Goal: Task Accomplishment & Management: Complete application form

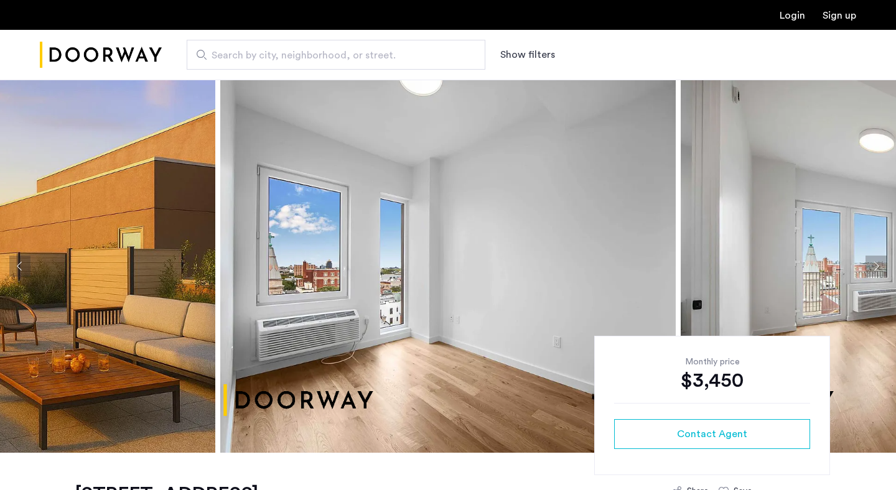
click at [796, 17] on link "Login" at bounding box center [793, 16] width 26 height 10
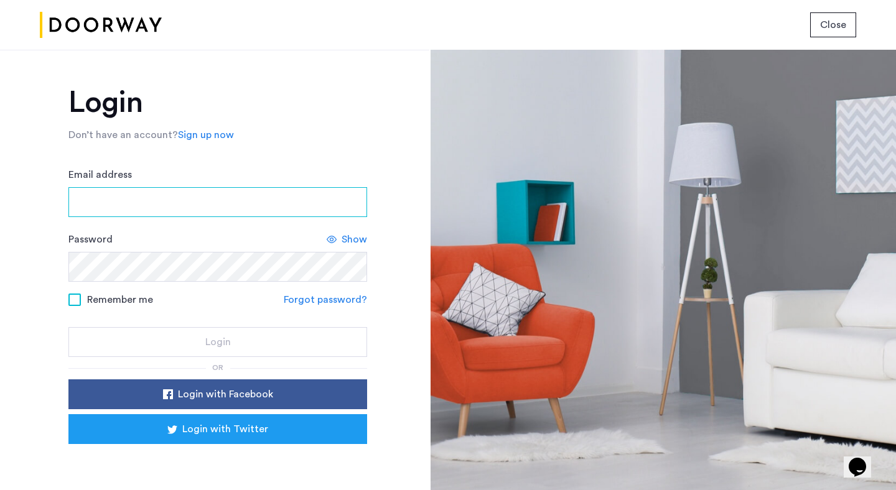
click at [230, 215] on input "Email address" at bounding box center [217, 202] width 299 height 30
type input "**********"
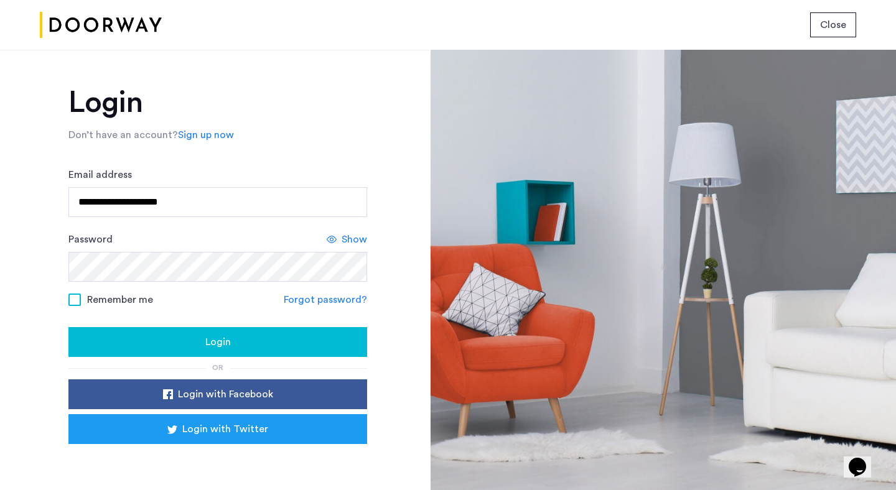
click at [98, 300] on span "Remember me" at bounding box center [120, 299] width 66 height 15
click at [215, 342] on span "Login" at bounding box center [218, 342] width 26 height 15
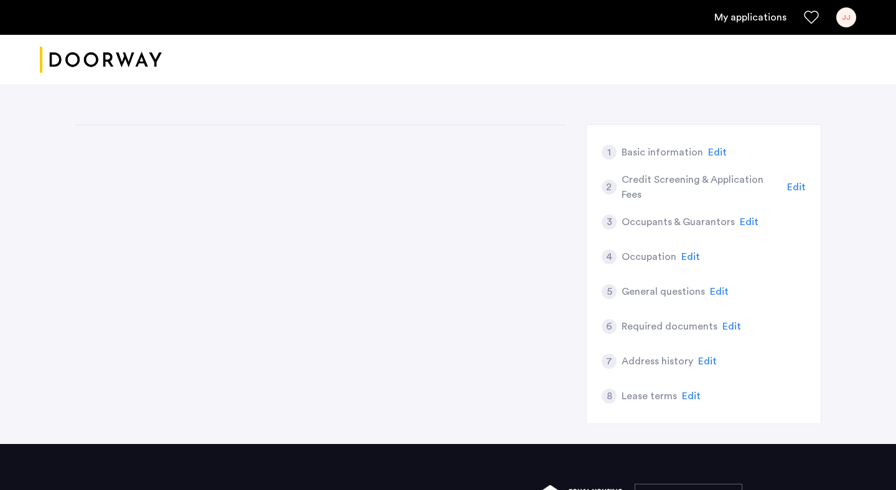
click at [475, 244] on div "1 Basic information Edit 2 Credit Screening & Application Fees Edit 3 Occupants…" at bounding box center [448, 284] width 747 height 320
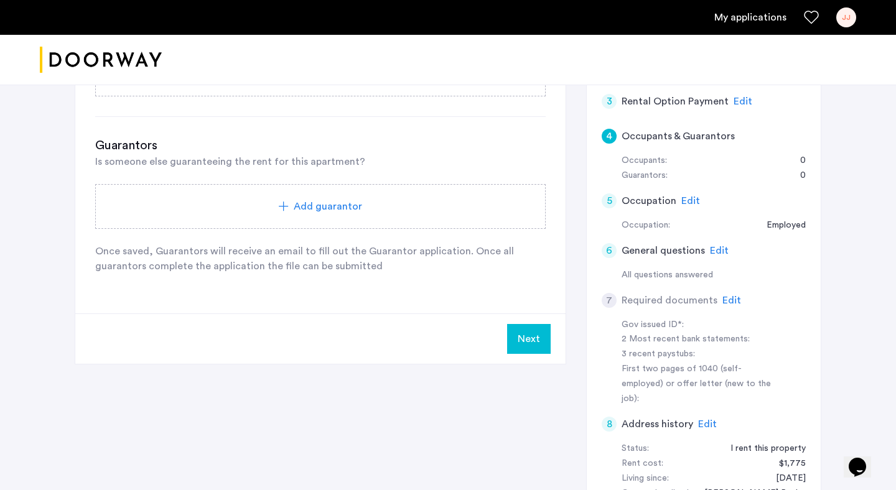
scroll to position [234, 0]
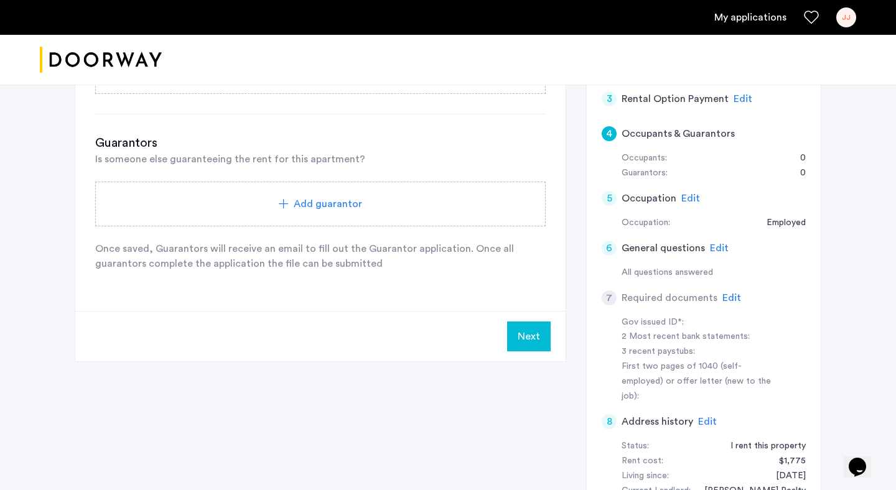
click at [689, 198] on span "Edit" at bounding box center [690, 199] width 19 height 10
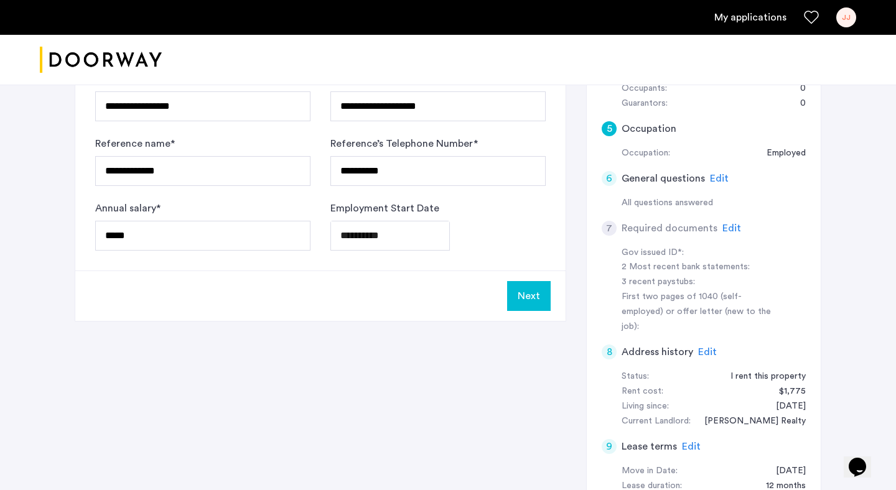
scroll to position [305, 0]
click at [729, 227] on span "Edit" at bounding box center [731, 227] width 19 height 10
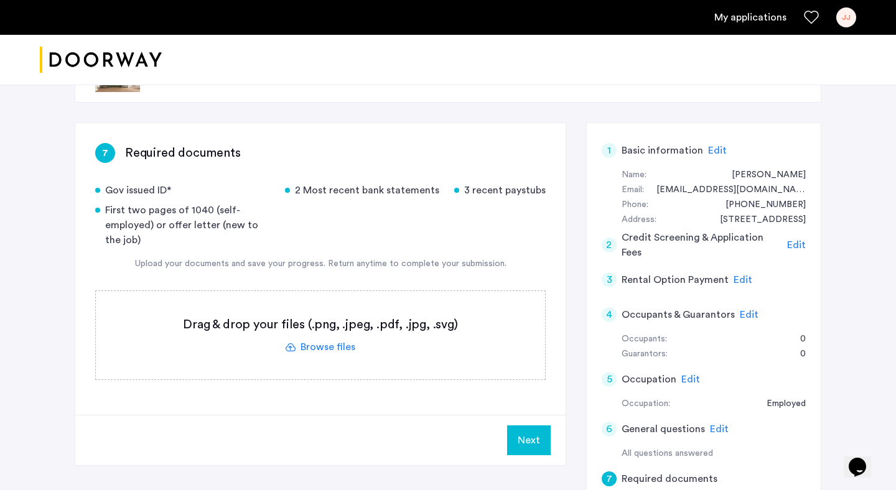
scroll to position [48, 0]
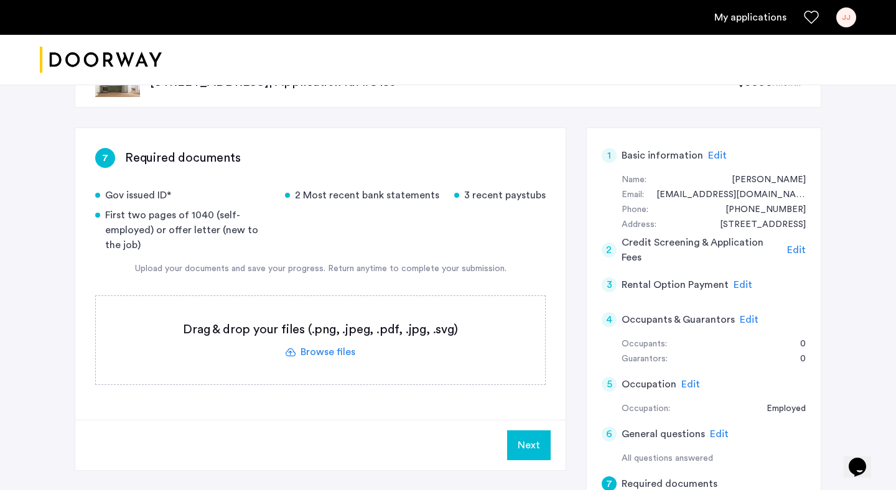
click at [330, 350] on label at bounding box center [320, 340] width 449 height 88
click at [0, 0] on input "file" at bounding box center [0, 0] width 0 height 0
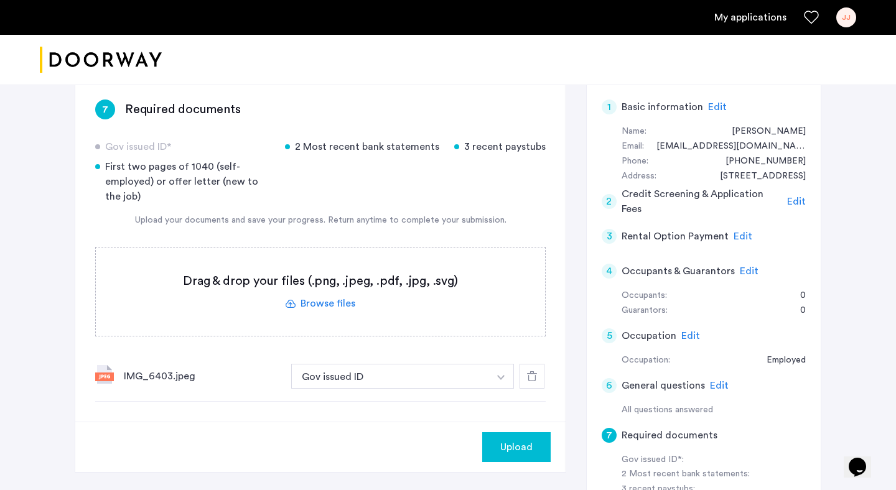
scroll to position [96, 0]
click at [327, 302] on label at bounding box center [320, 292] width 449 height 88
click at [0, 0] on input "file" at bounding box center [0, 0] width 0 height 0
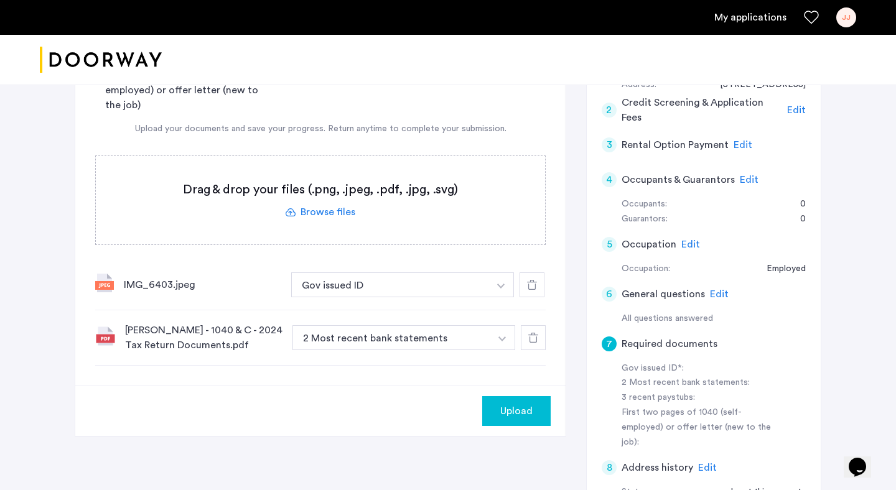
scroll to position [189, 0]
click at [453, 334] on button "2 Most recent bank statements" at bounding box center [391, 337] width 198 height 25
click at [408, 337] on button "2 Most recent bank statements" at bounding box center [391, 337] width 198 height 25
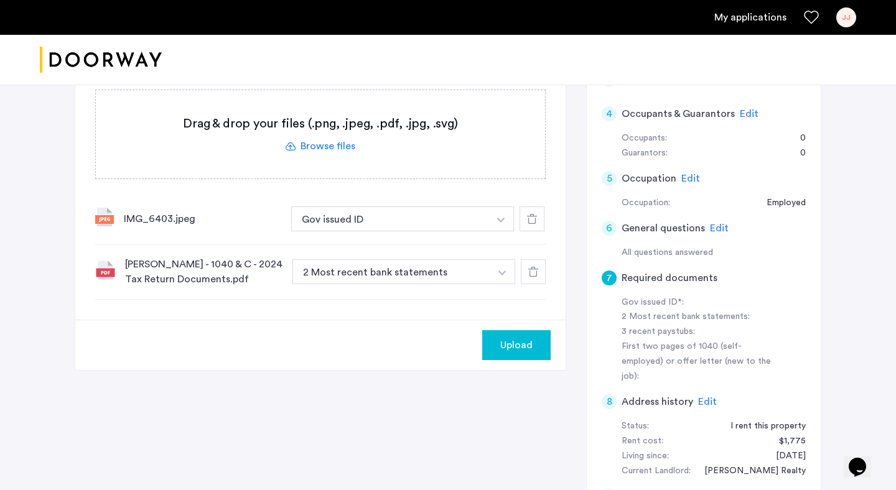
scroll to position [258, 0]
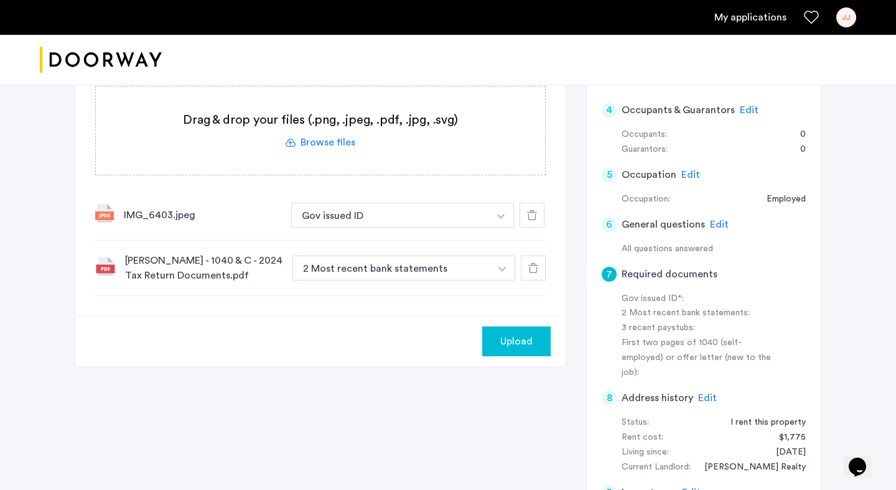
click at [501, 273] on button "button" at bounding box center [503, 268] width 26 height 25
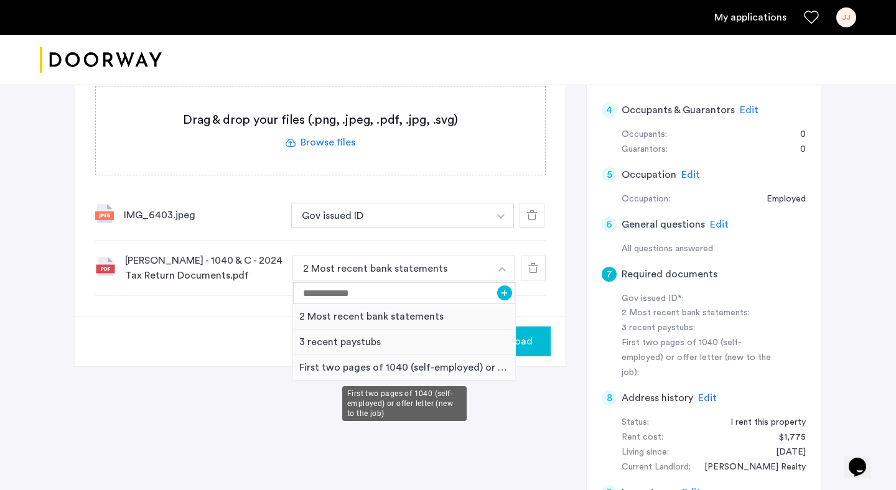
click at [358, 370] on div "First two pages of 1040 (self-employed) or offer letter (new to the job)" at bounding box center [404, 368] width 222 height 26
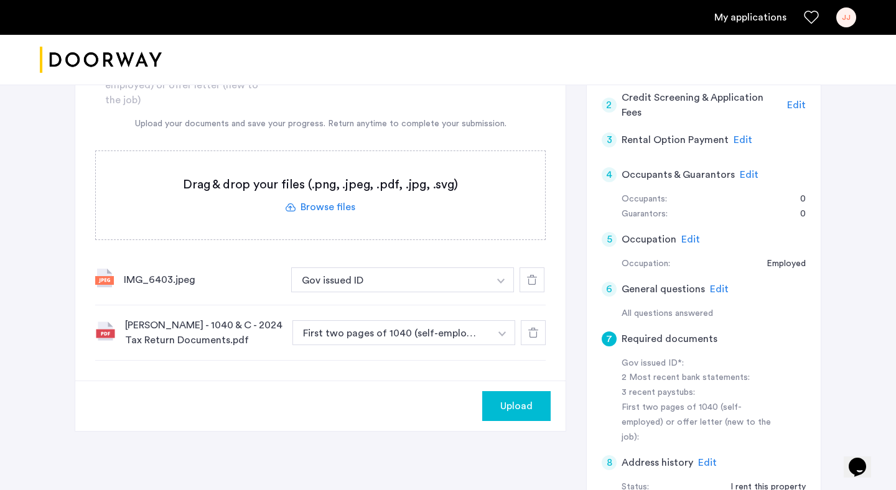
scroll to position [201, 0]
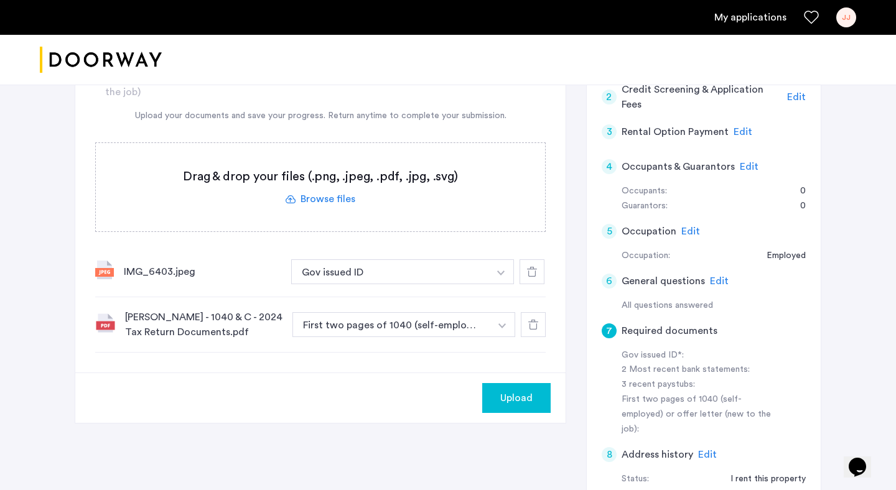
click at [315, 200] on label at bounding box center [320, 187] width 449 height 88
click at [0, 0] on input "file" at bounding box center [0, 0] width 0 height 0
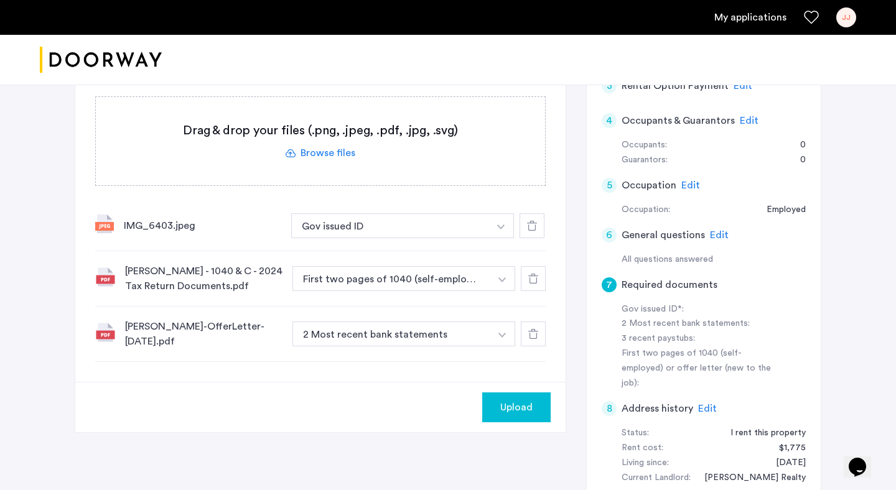
scroll to position [286, 0]
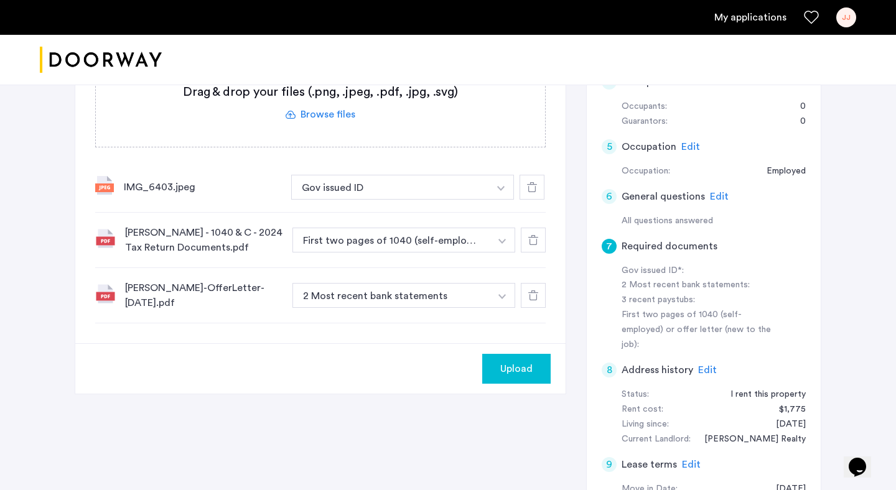
click at [500, 296] on img "button" at bounding box center [501, 296] width 7 height 5
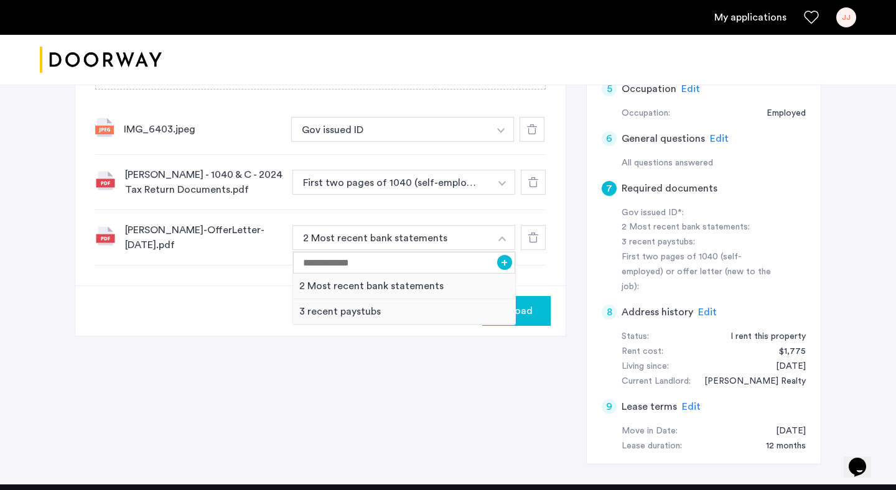
scroll to position [347, 0]
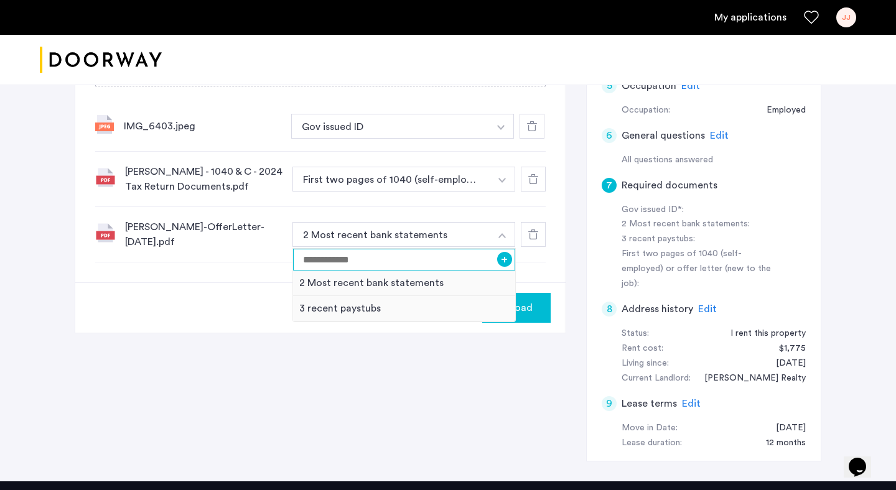
click at [388, 263] on input at bounding box center [404, 260] width 222 height 22
type input "**********"
click at [508, 261] on button "+" at bounding box center [504, 259] width 15 height 15
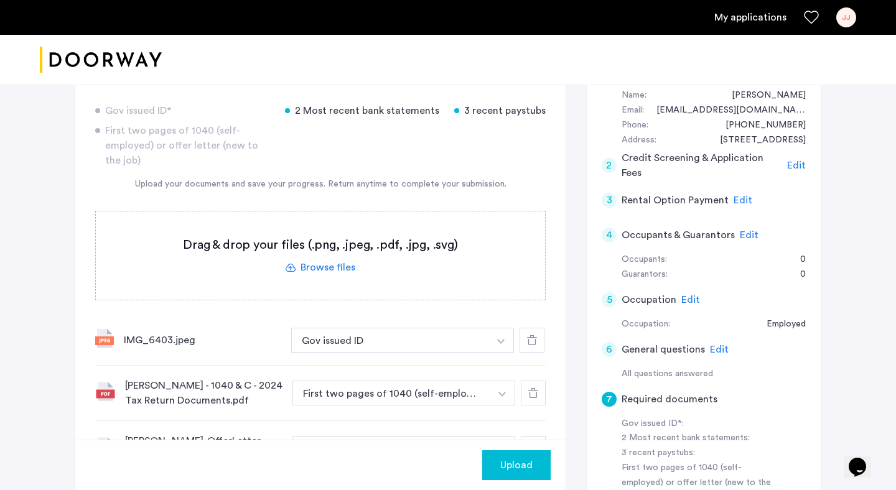
scroll to position [141, 0]
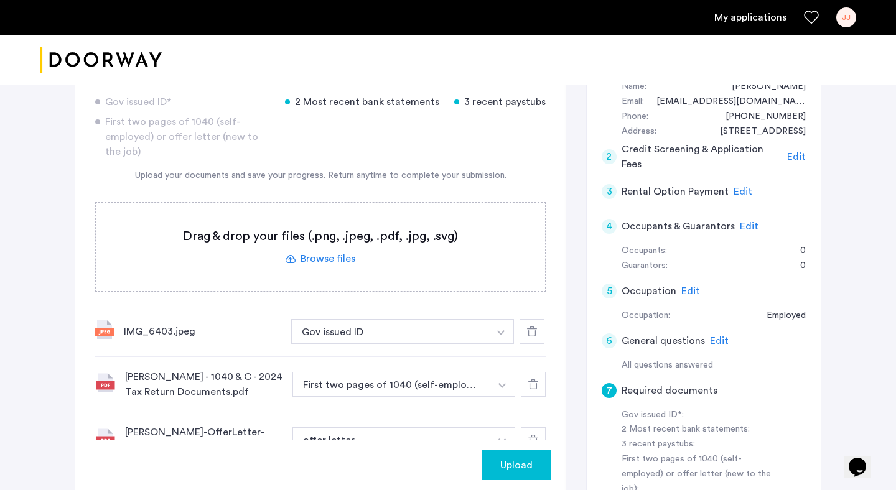
click at [321, 253] on label at bounding box center [320, 247] width 449 height 88
click at [0, 0] on input "file" at bounding box center [0, 0] width 0 height 0
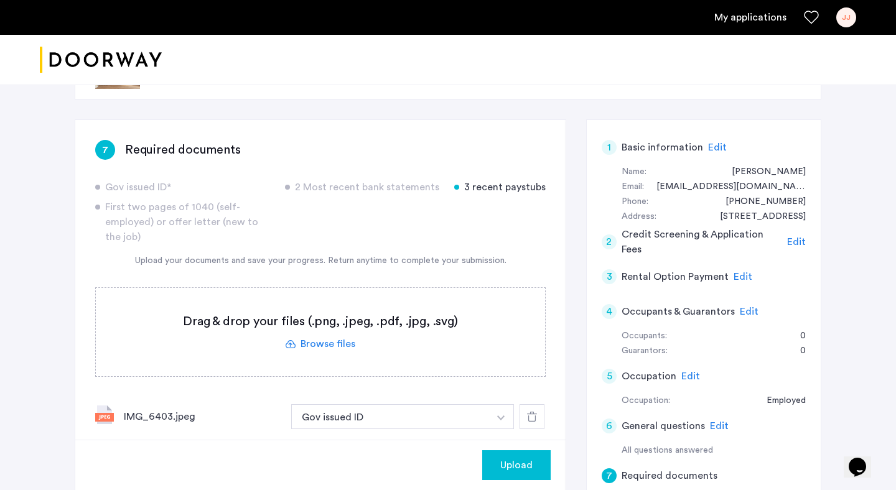
scroll to position [60, 0]
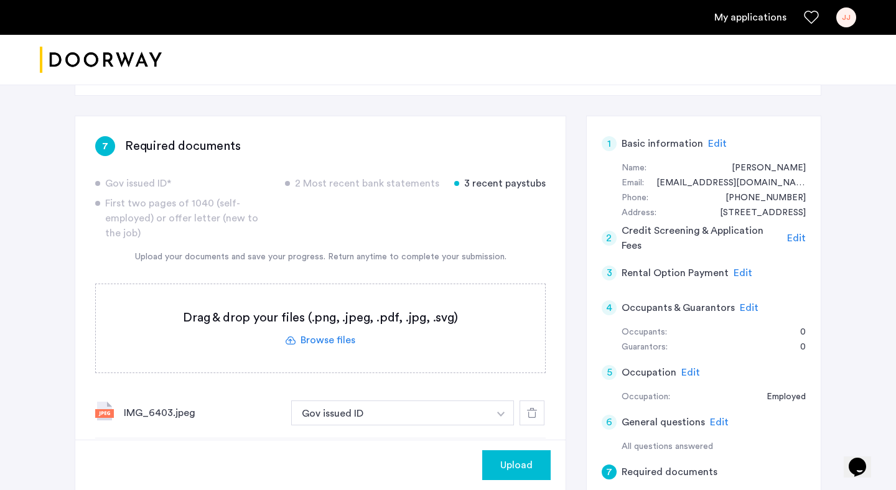
click at [327, 337] on label at bounding box center [320, 328] width 449 height 88
click at [0, 0] on input "file" at bounding box center [0, 0] width 0 height 0
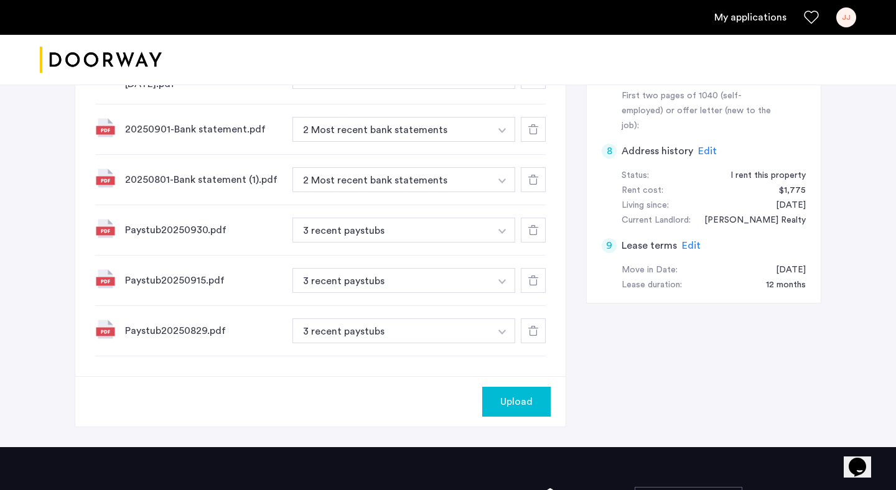
scroll to position [506, 0]
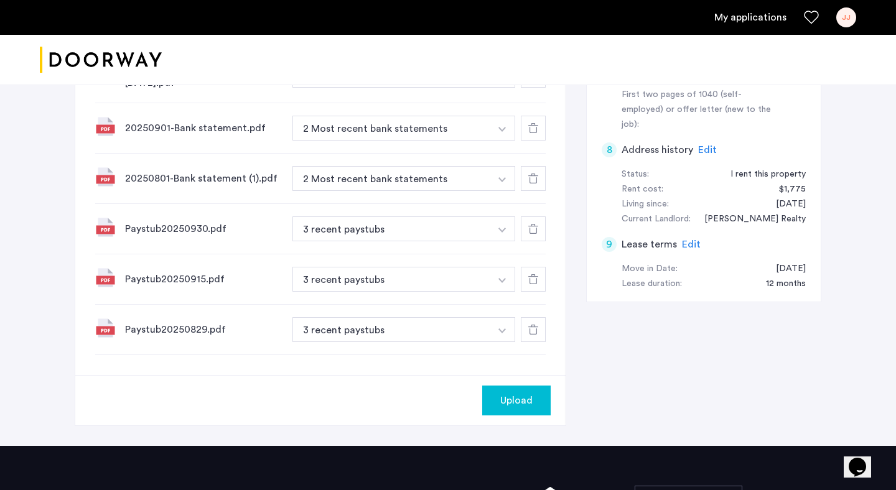
click at [515, 405] on span "Upload" at bounding box center [516, 400] width 32 height 15
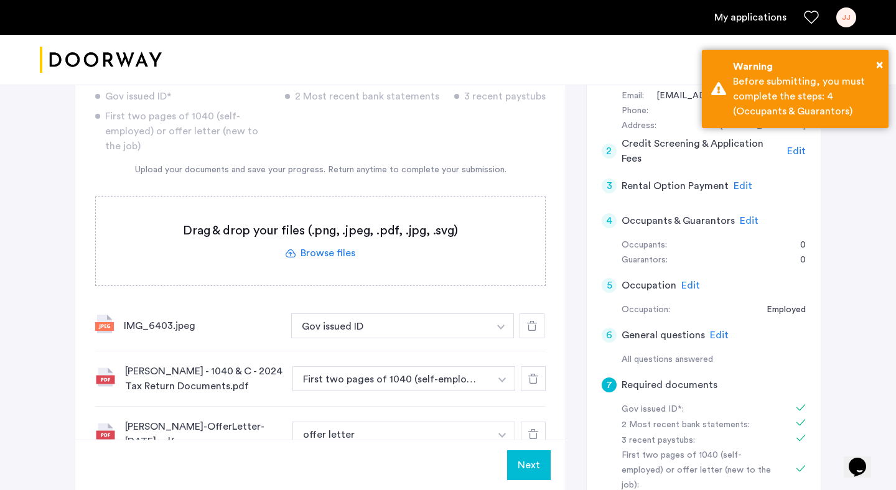
scroll to position [145, 0]
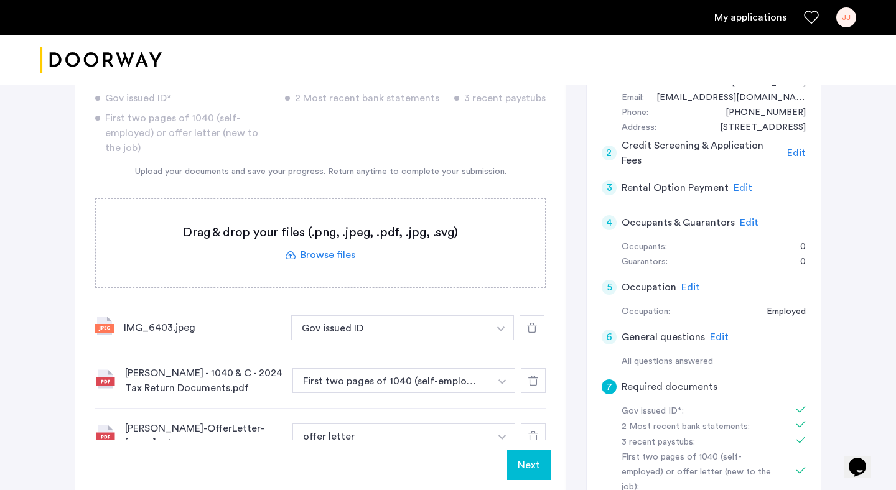
click at [526, 469] on button "Next" at bounding box center [529, 466] width 44 height 30
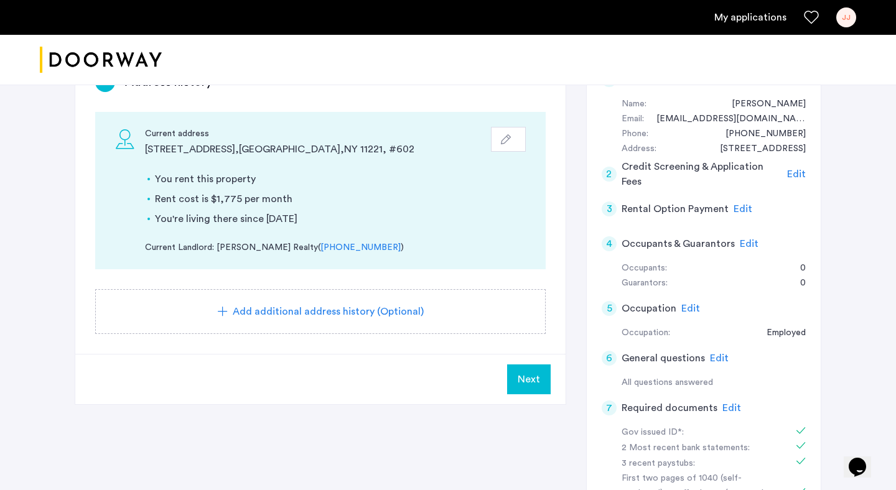
scroll to position [124, 0]
click at [744, 241] on span "Edit" at bounding box center [749, 243] width 19 height 10
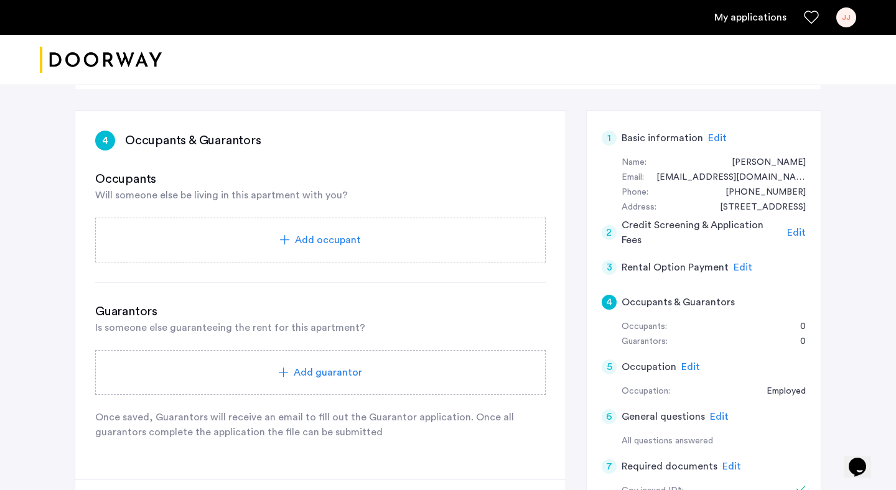
scroll to position [52, 0]
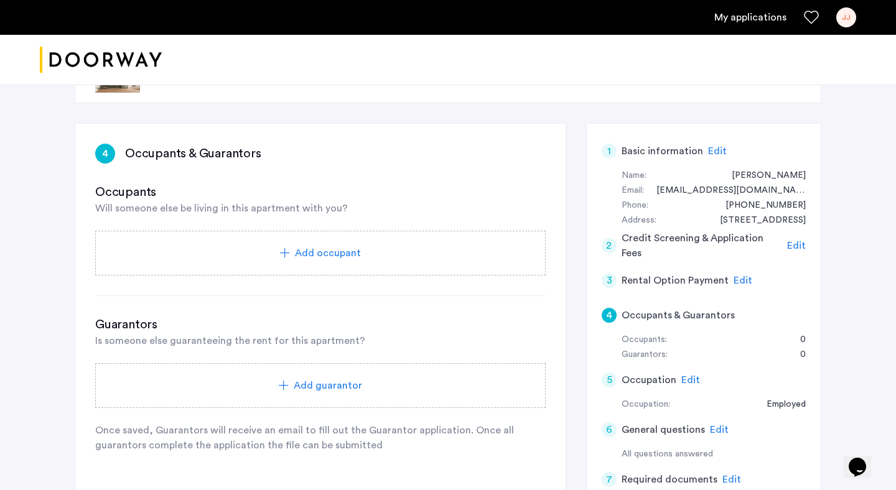
click at [322, 259] on span "Add occupant" at bounding box center [328, 253] width 66 height 15
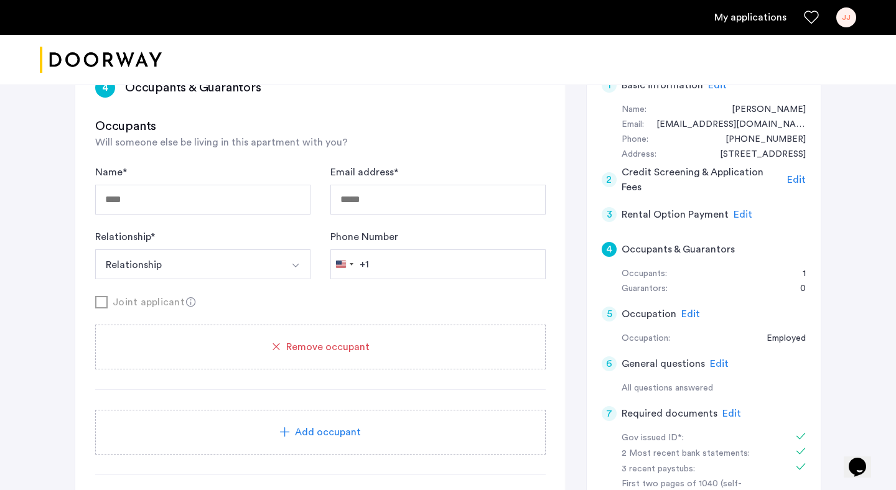
scroll to position [134, 0]
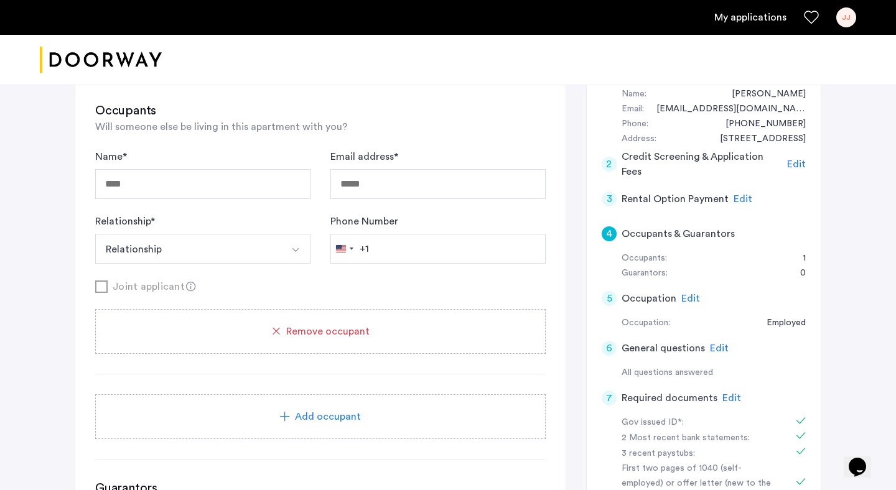
click at [302, 330] on span "Remove occupant" at bounding box center [327, 331] width 83 height 15
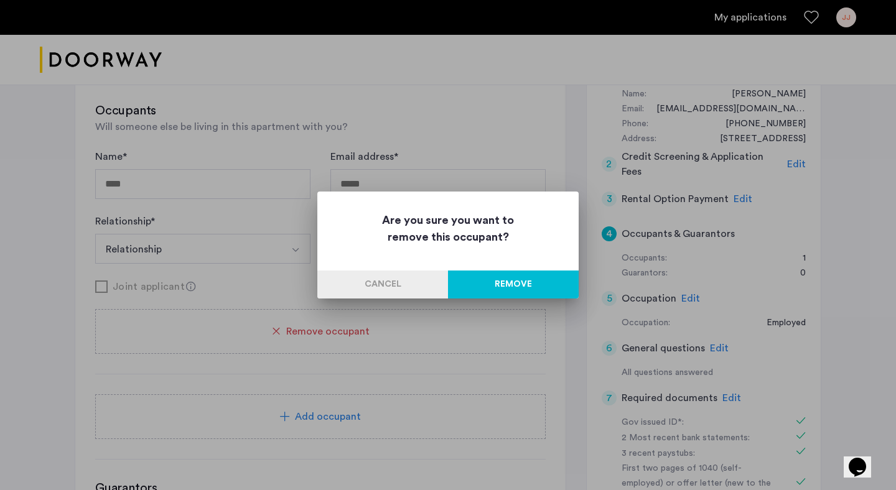
scroll to position [0, 0]
click at [484, 289] on button "Remove" at bounding box center [513, 285] width 131 height 28
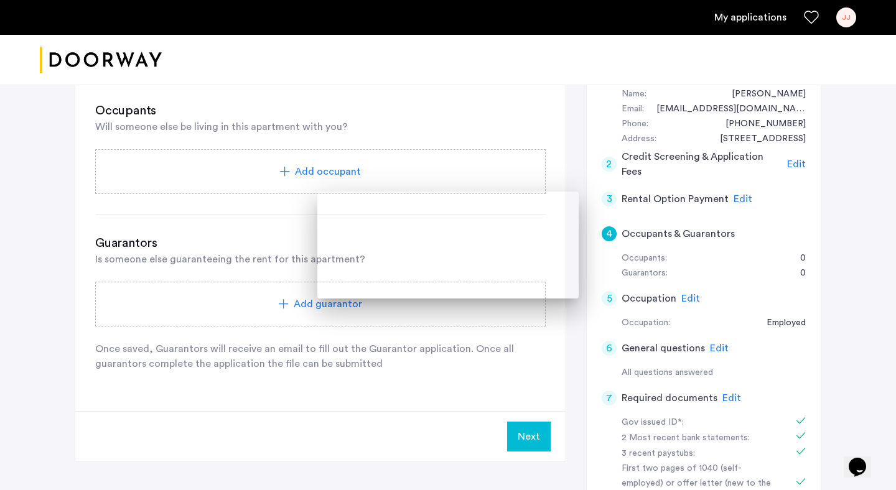
scroll to position [134, 0]
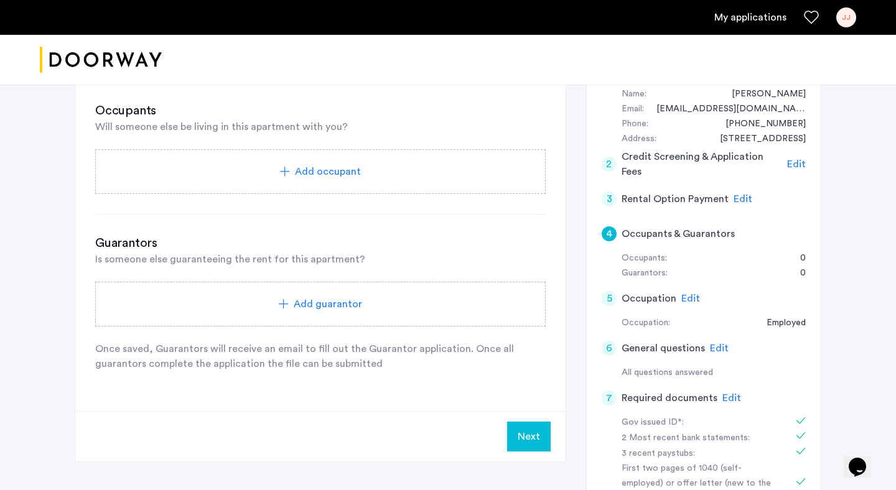
click at [318, 264] on span "Is someone else guaranteeing the rent for this apartment?" at bounding box center [230, 260] width 270 height 10
click at [273, 249] on h3 "Guarantors" at bounding box center [320, 243] width 451 height 17
click at [282, 261] on span "Is someone else guaranteeing the rent for this apartment?" at bounding box center [230, 260] width 270 height 10
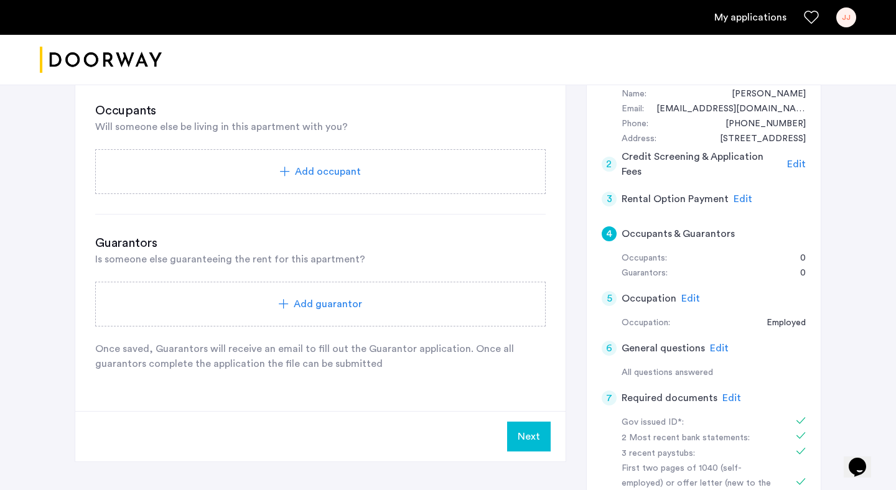
click at [535, 435] on button "Next" at bounding box center [529, 437] width 44 height 30
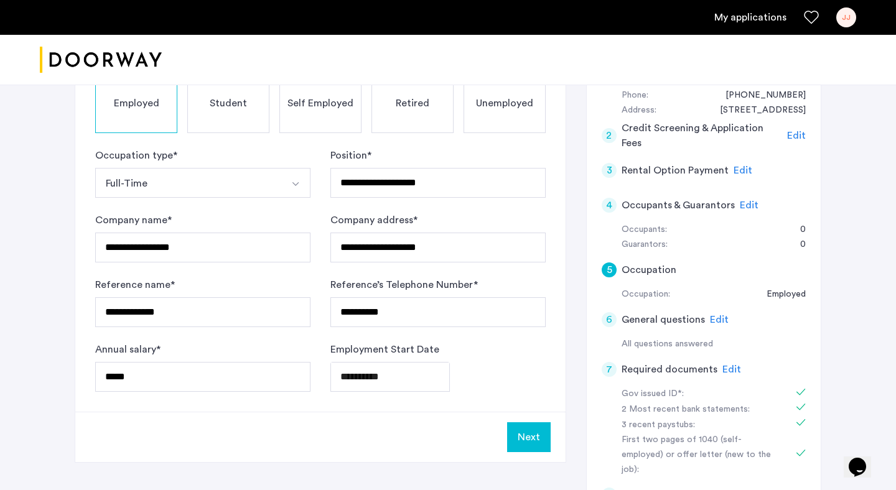
scroll to position [168, 0]
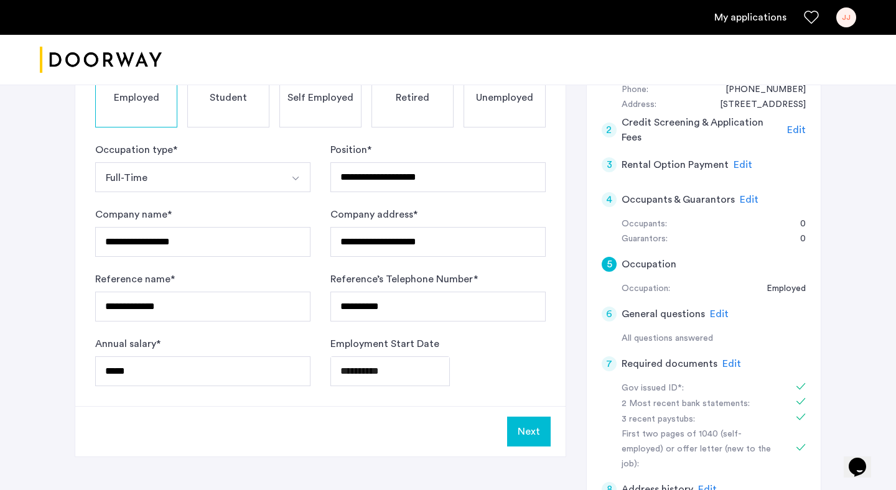
click at [535, 431] on button "Next" at bounding box center [529, 432] width 44 height 30
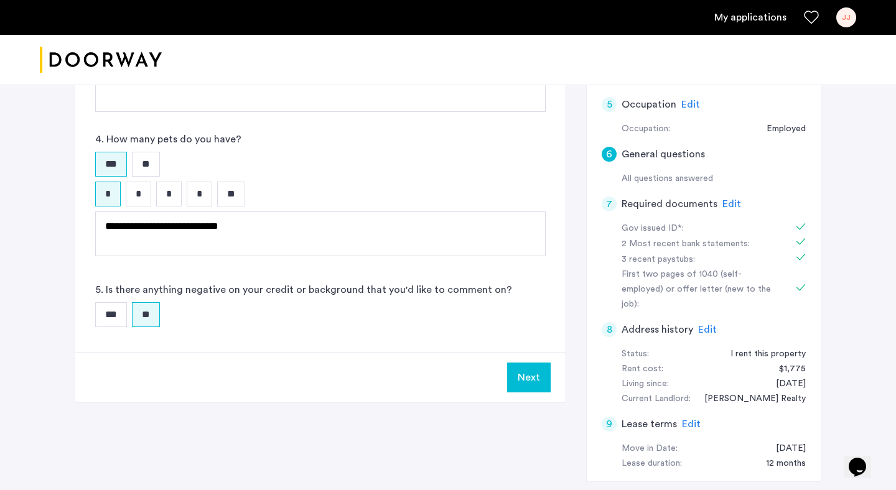
scroll to position [329, 0]
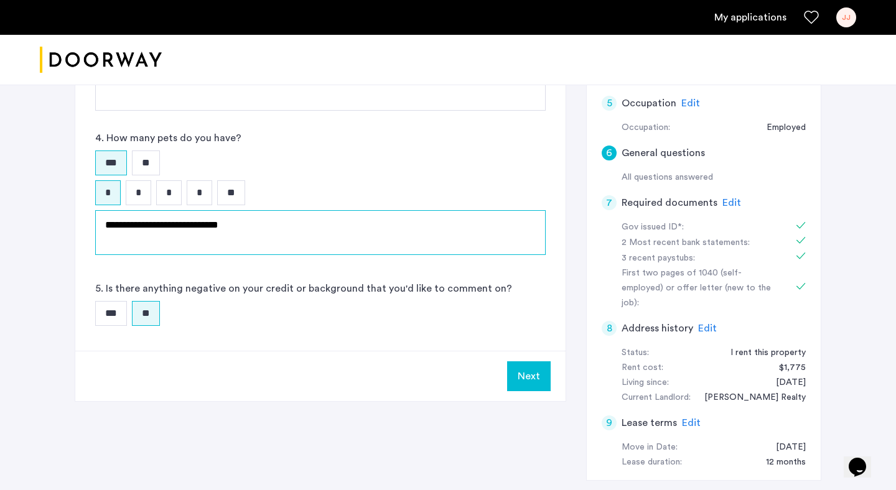
click at [349, 231] on textarea "**********" at bounding box center [320, 232] width 451 height 45
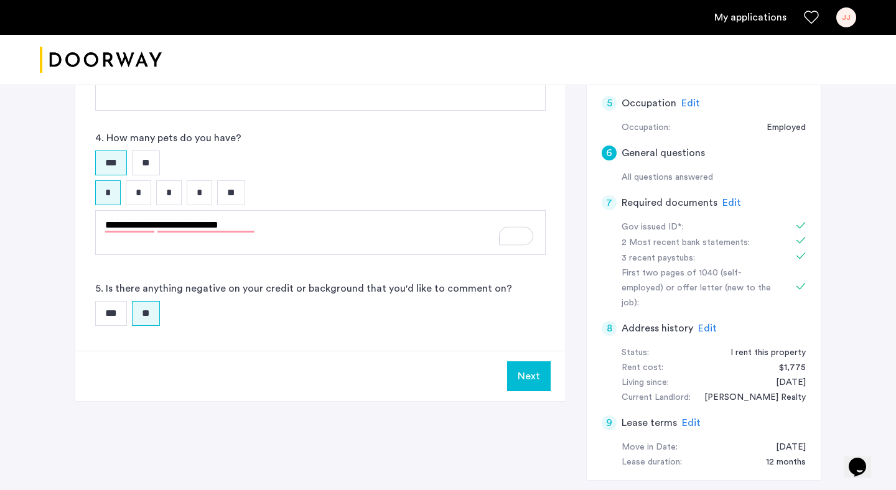
click at [532, 376] on button "Next" at bounding box center [529, 377] width 44 height 30
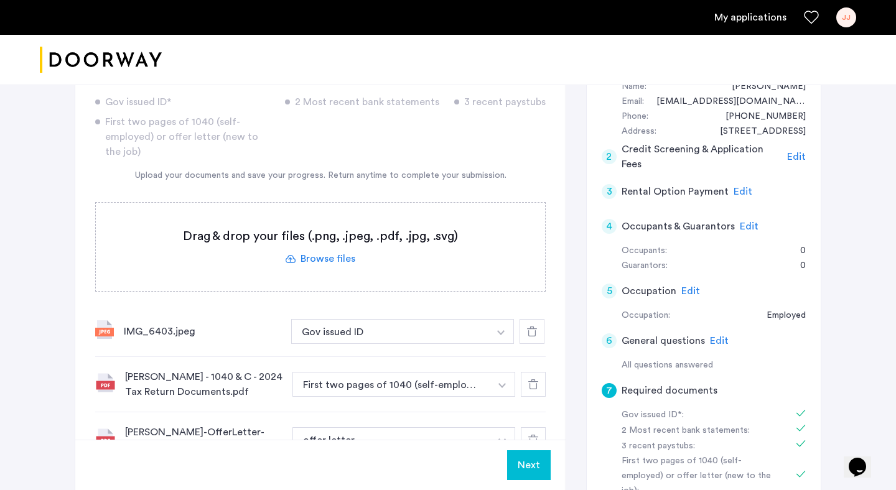
scroll to position [124, 0]
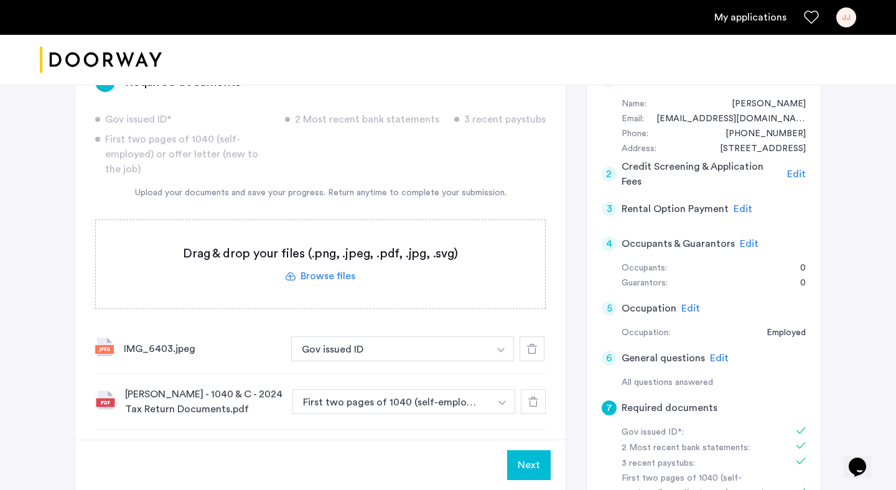
click at [342, 273] on label at bounding box center [320, 264] width 449 height 88
click at [0, 0] on input "file" at bounding box center [0, 0] width 0 height 0
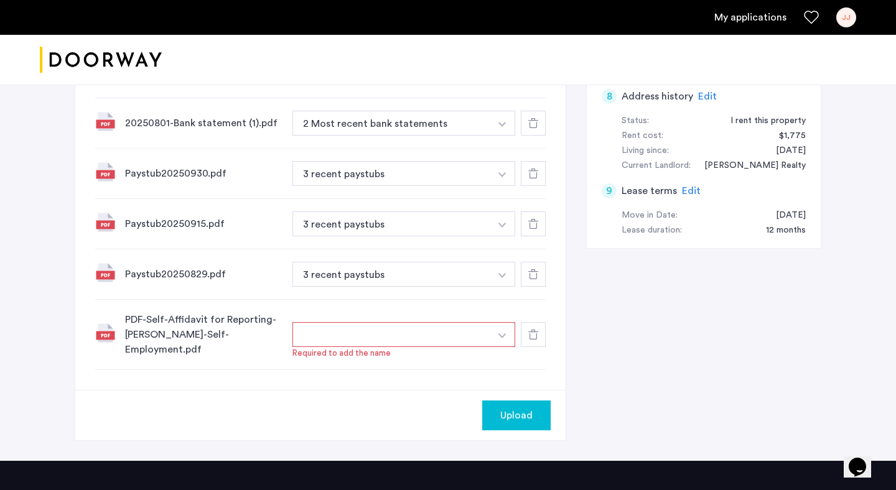
scroll to position [563, 0]
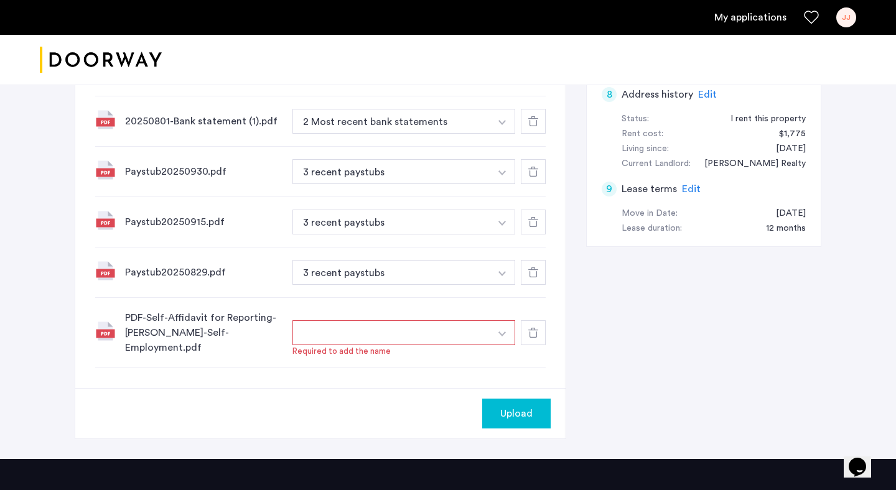
click at [504, 330] on button "button" at bounding box center [503, 332] width 26 height 25
click at [450, 331] on button "button" at bounding box center [391, 332] width 198 height 25
click at [378, 351] on input at bounding box center [404, 358] width 222 height 22
type input "**********"
click at [501, 355] on button "+" at bounding box center [504, 357] width 15 height 15
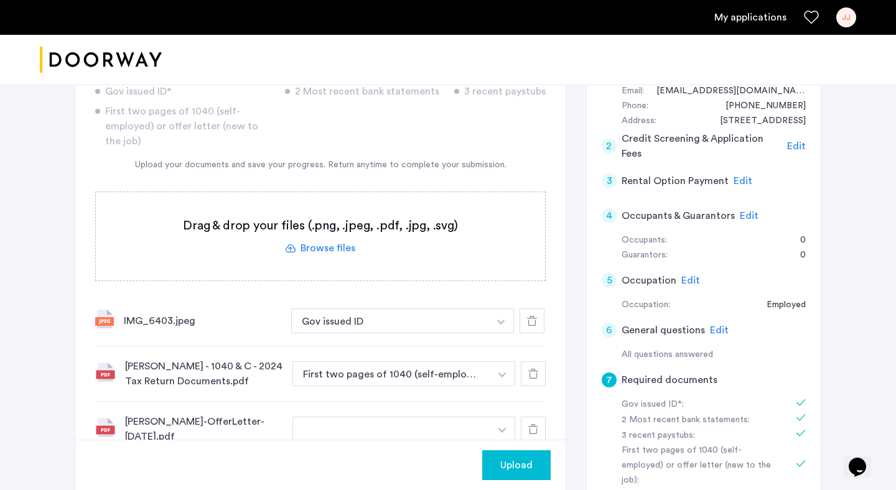
scroll to position [151, 0]
click at [339, 250] on label at bounding box center [320, 237] width 449 height 88
click at [0, 0] on input "file" at bounding box center [0, 0] width 0 height 0
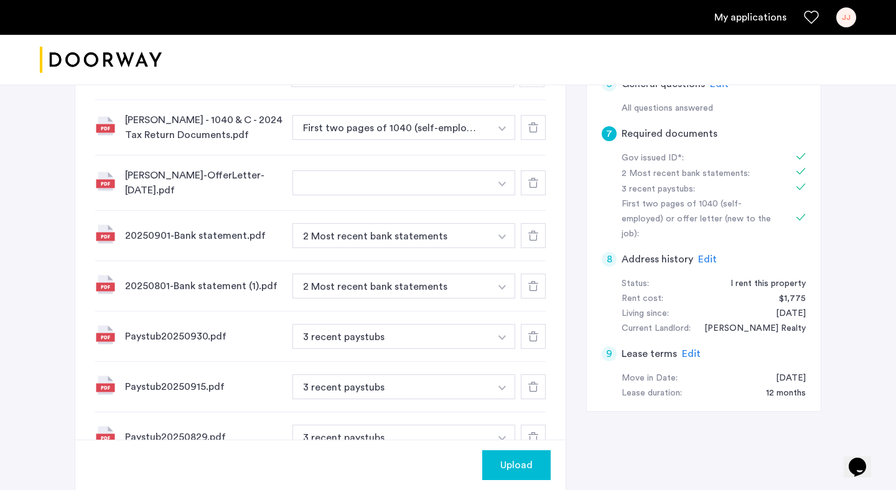
scroll to position [402, 0]
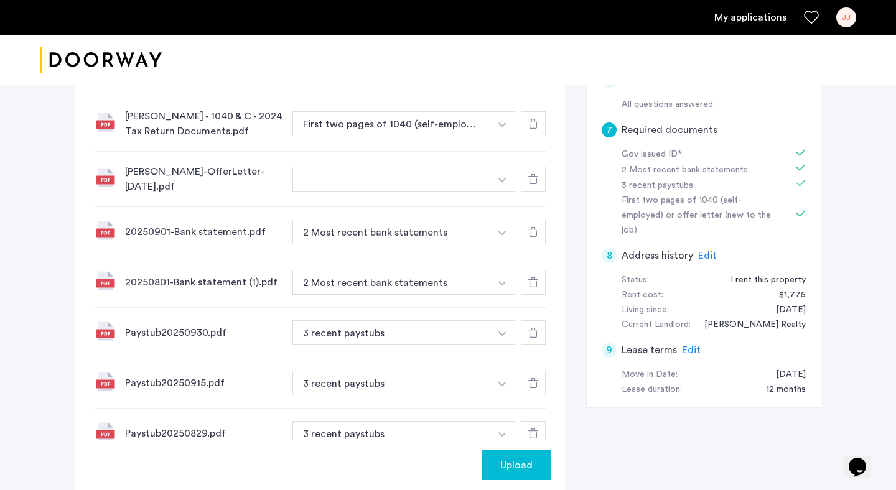
click at [447, 179] on button "button" at bounding box center [391, 179] width 198 height 25
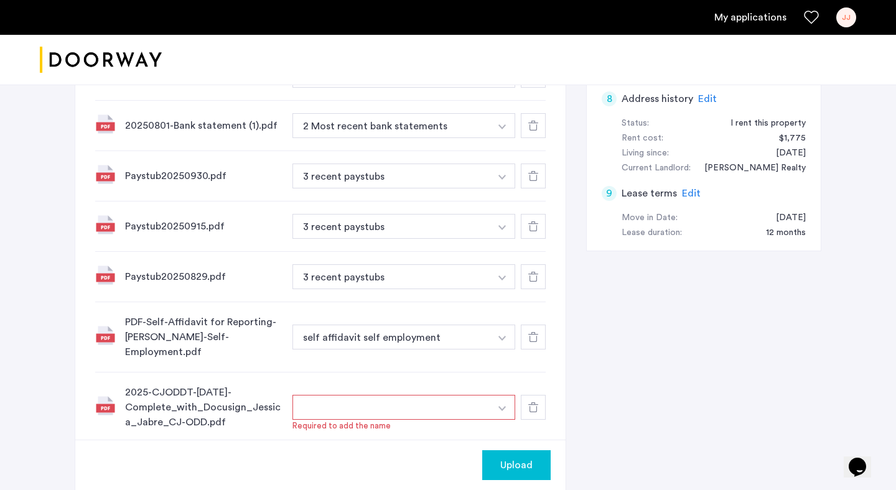
scroll to position [563, 0]
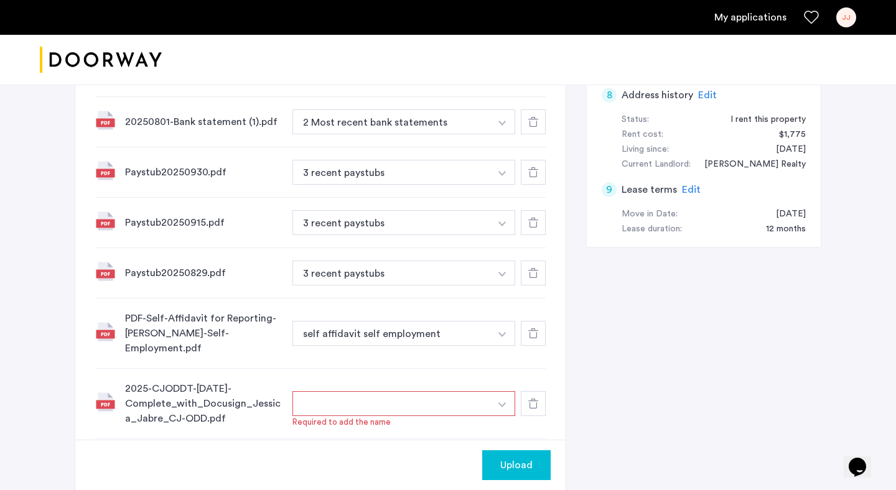
click at [506, 391] on button "button" at bounding box center [503, 403] width 26 height 25
click at [426, 418] on input at bounding box center [404, 429] width 222 height 22
type input "**********"
click at [502, 421] on button "+" at bounding box center [504, 428] width 15 height 15
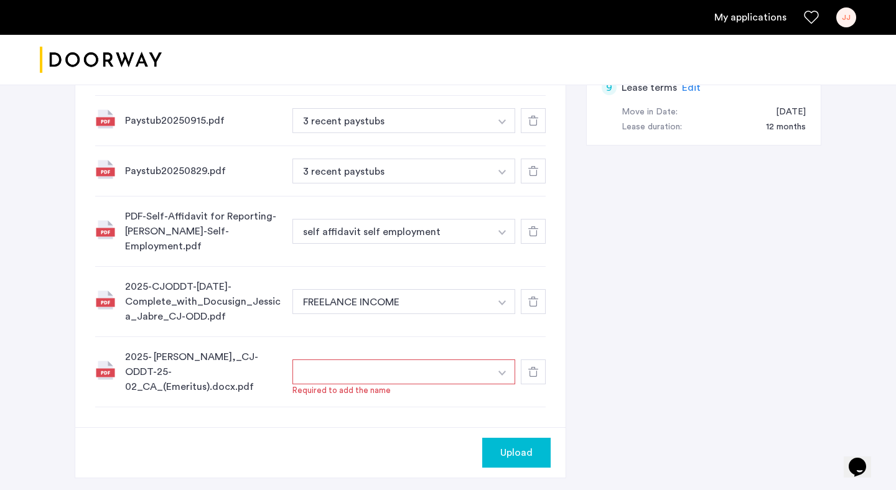
scroll to position [667, 0]
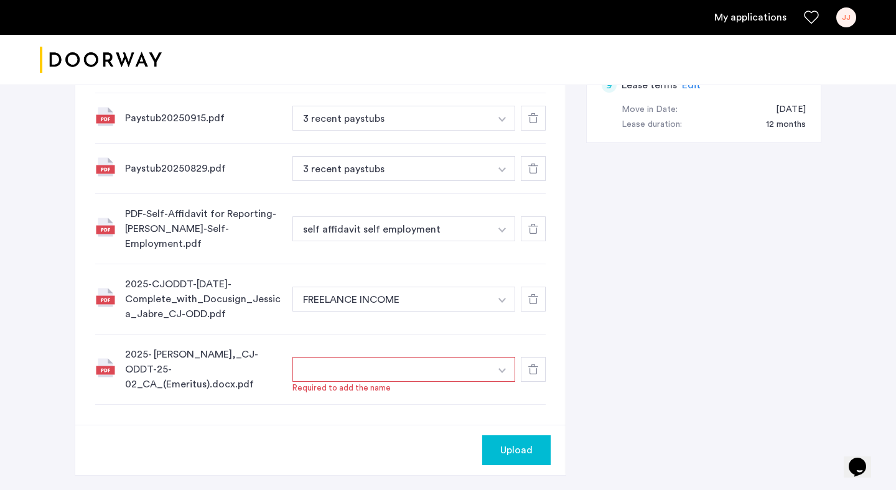
click at [438, 357] on button "button" at bounding box center [391, 369] width 198 height 25
click at [503, 357] on button "button" at bounding box center [503, 369] width 26 height 25
click at [449, 384] on input at bounding box center [404, 395] width 222 height 22
type input "**********"
click at [505, 387] on button "+" at bounding box center [504, 394] width 15 height 15
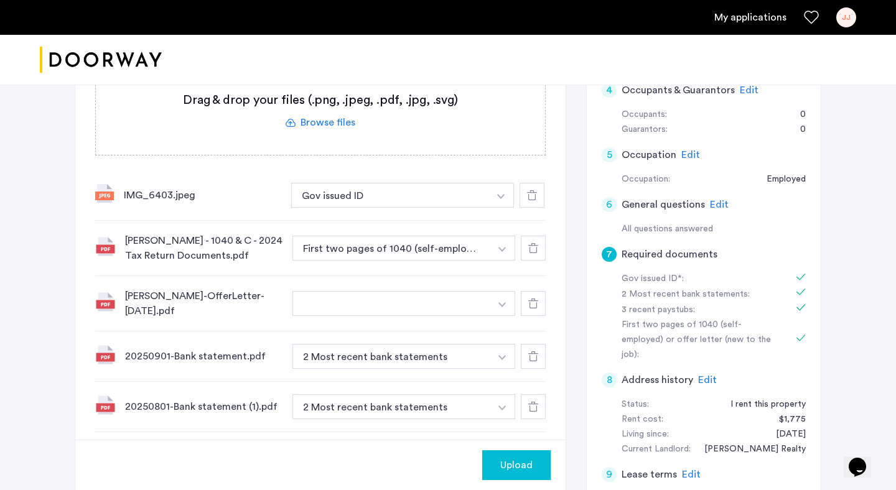
scroll to position [276, 0]
click at [485, 304] on button "button" at bounding box center [391, 304] width 198 height 25
click at [503, 309] on button "button" at bounding box center [503, 304] width 26 height 25
click at [433, 309] on button "button" at bounding box center [391, 304] width 198 height 25
click at [433, 303] on button "button" at bounding box center [391, 304] width 198 height 25
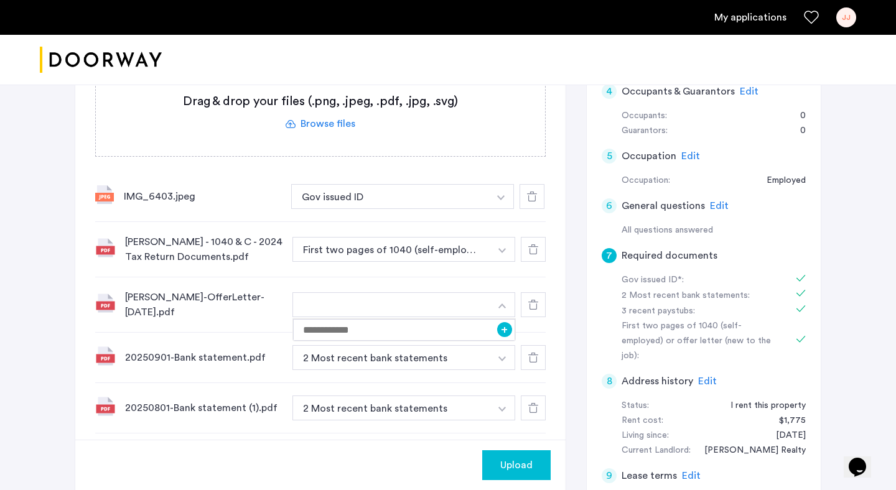
click at [433, 294] on button "button" at bounding box center [391, 304] width 198 height 25
click at [433, 283] on div "Jessica Jabre-OfferLetter-July 8, 2025.pdf +" at bounding box center [320, 305] width 451 height 55
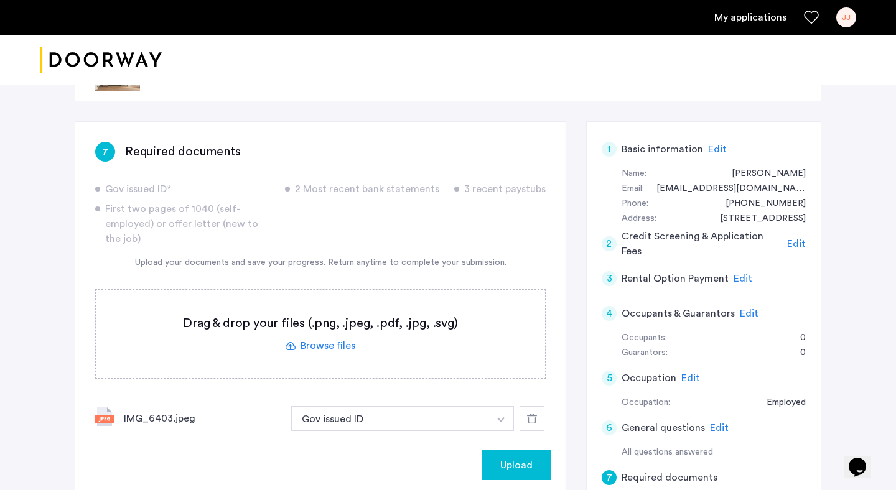
scroll to position [0, 0]
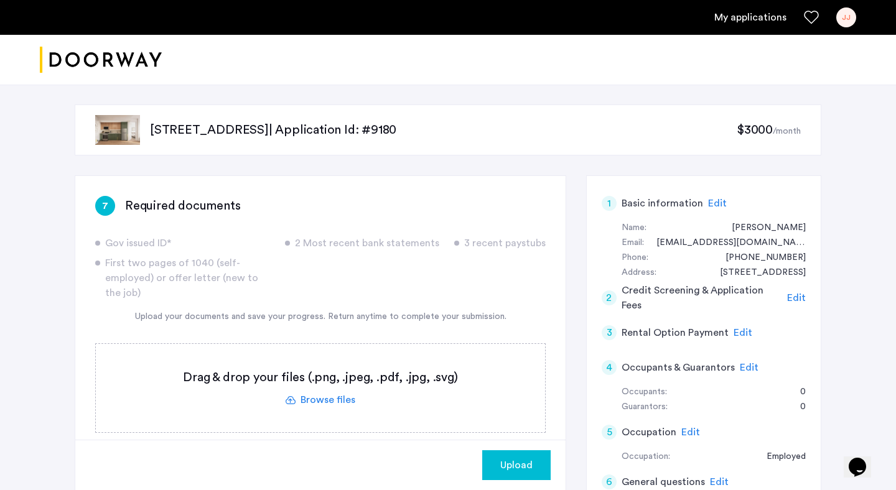
click at [329, 399] on label at bounding box center [320, 388] width 449 height 88
click at [0, 0] on input "file" at bounding box center [0, 0] width 0 height 0
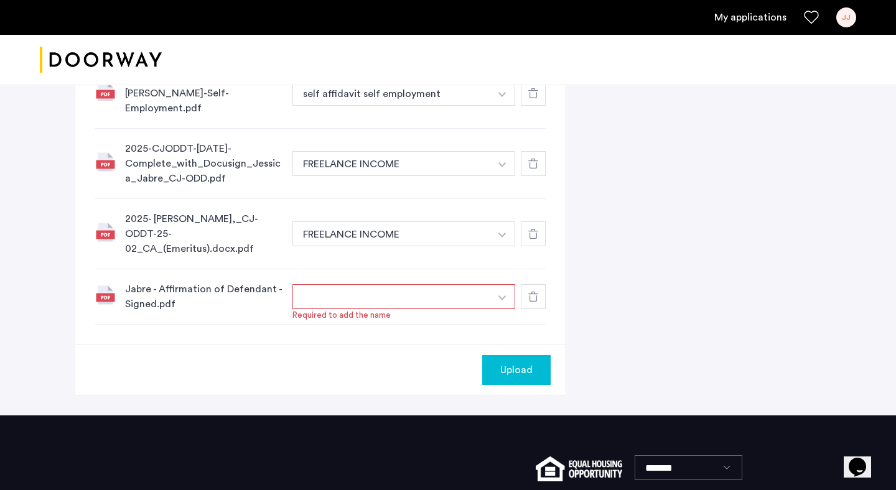
scroll to position [823, 0]
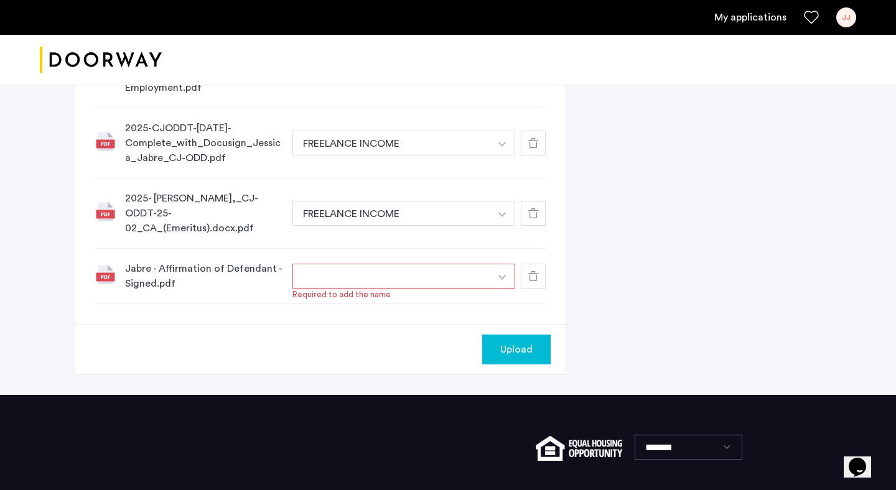
click at [432, 264] on button "button" at bounding box center [391, 276] width 198 height 25
click at [505, 275] on img "button" at bounding box center [501, 277] width 7 height 5
click at [473, 291] on input at bounding box center [404, 302] width 222 height 22
type input "**********"
click at [505, 294] on button "+" at bounding box center [504, 301] width 15 height 15
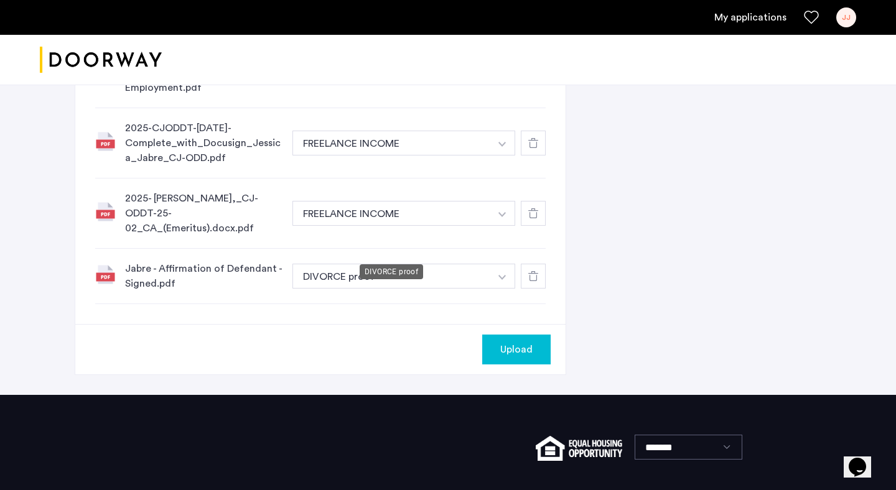
click at [345, 264] on button "DIVORCE proof" at bounding box center [391, 276] width 198 height 25
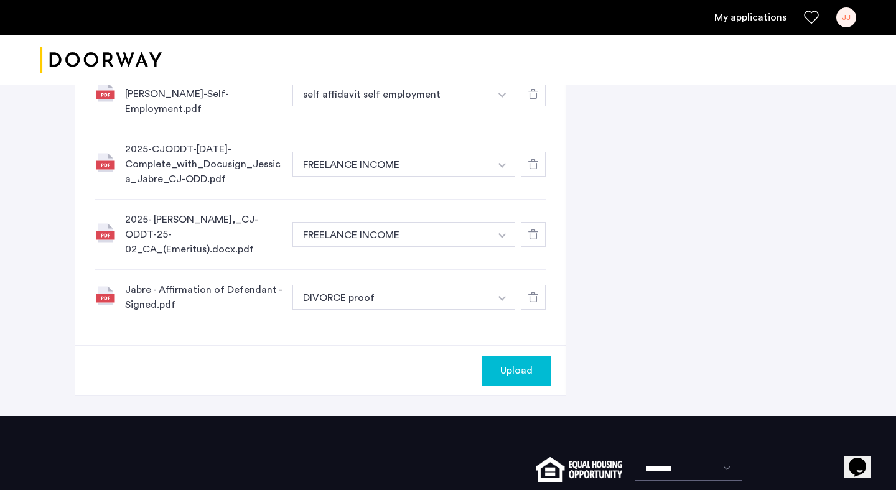
scroll to position [808, 0]
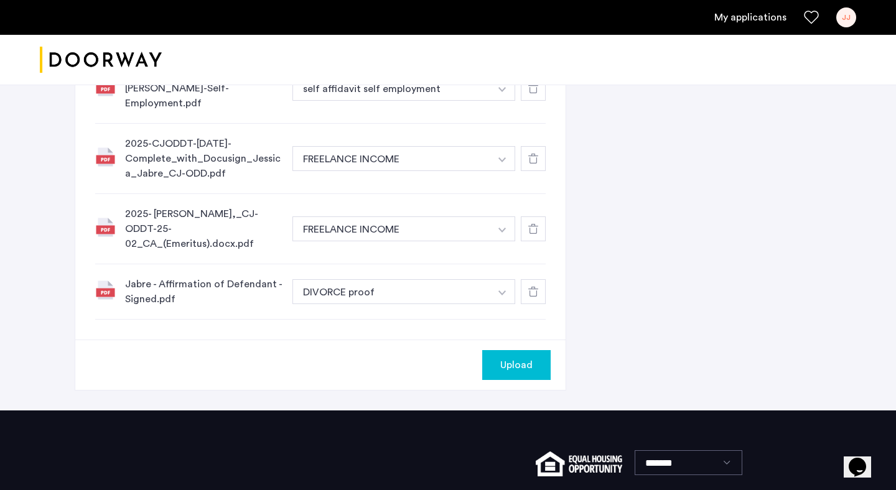
click at [519, 358] on span "Upload" at bounding box center [516, 365] width 32 height 15
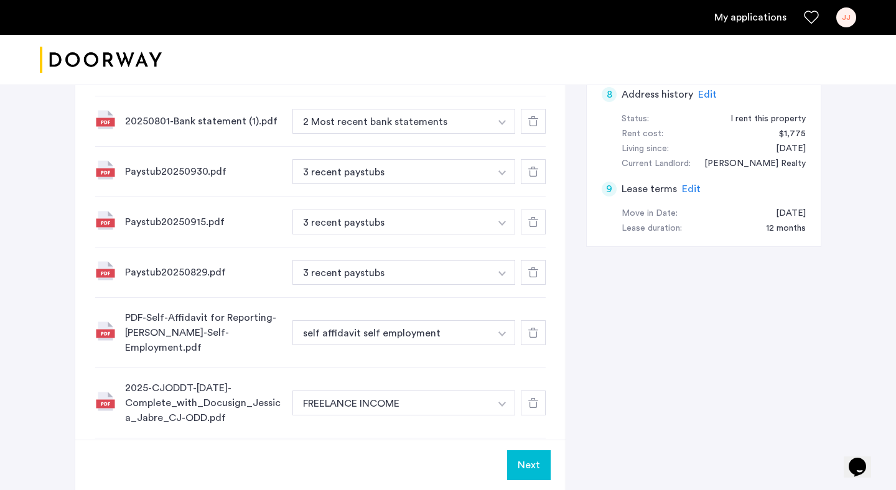
scroll to position [879, 0]
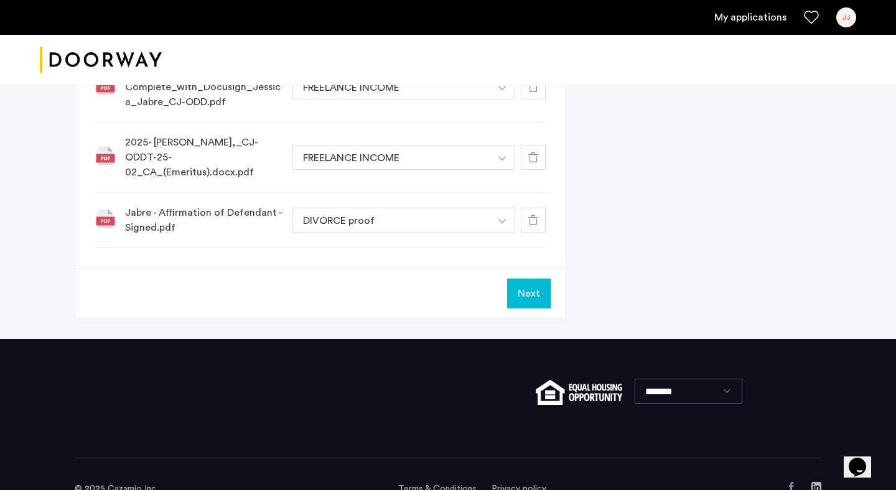
click at [526, 279] on button "Next" at bounding box center [529, 294] width 44 height 30
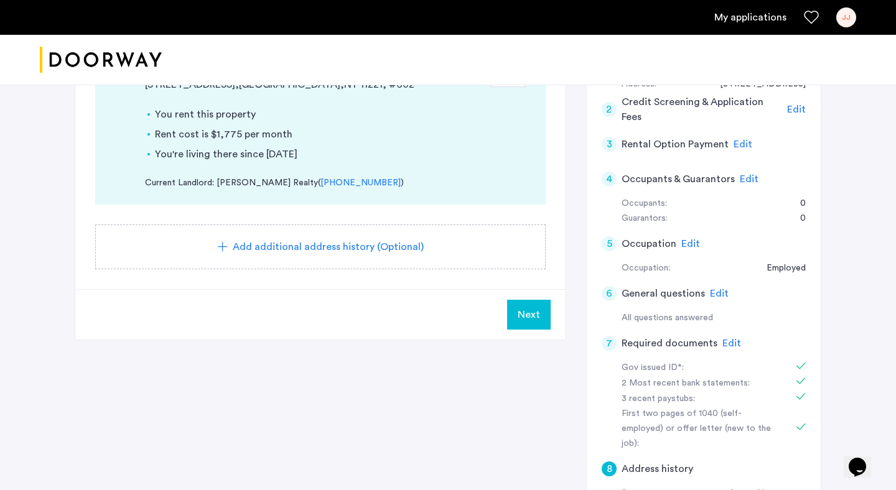
scroll to position [190, 0]
click at [538, 320] on span "Next" at bounding box center [529, 313] width 22 height 15
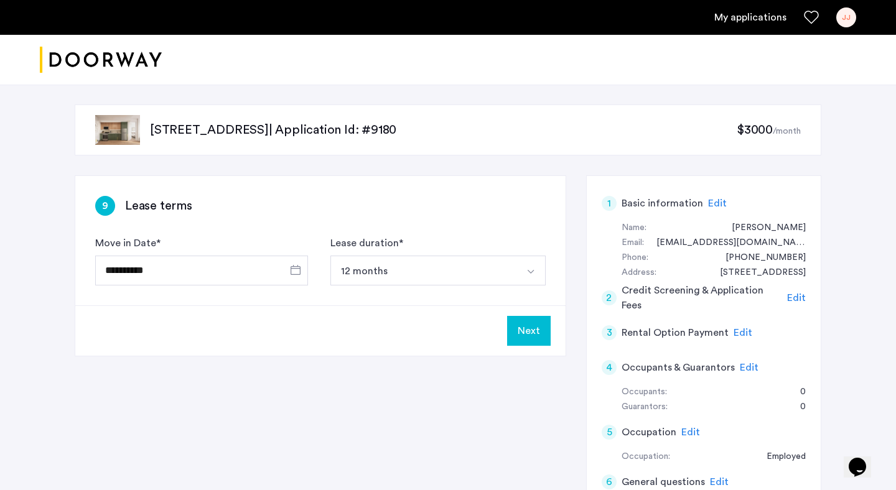
click at [531, 335] on button "Next" at bounding box center [529, 331] width 44 height 30
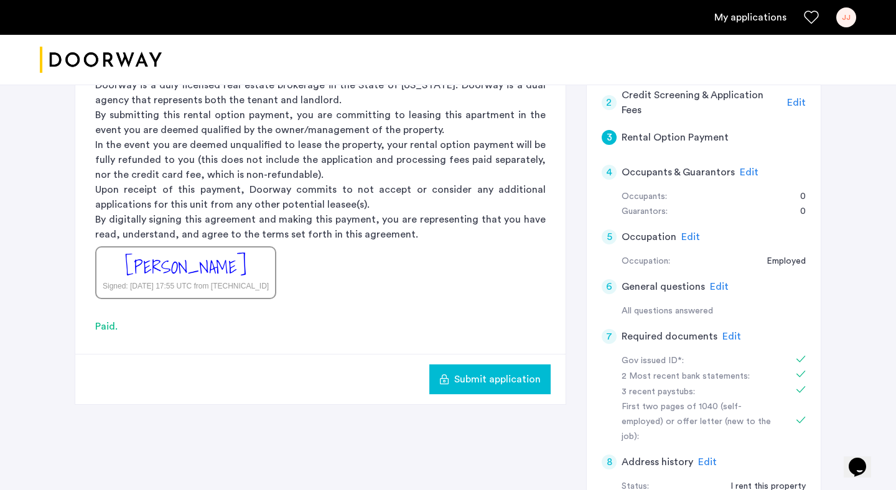
scroll to position [197, 0]
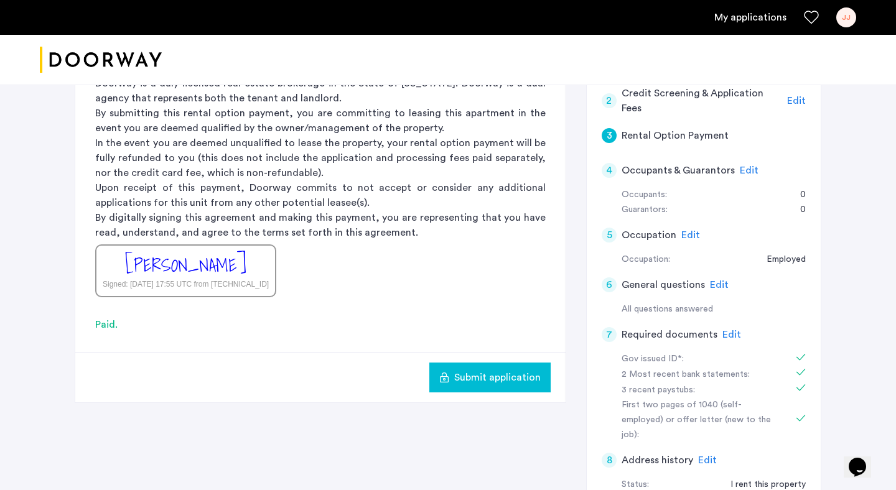
click at [496, 380] on span "Submit application" at bounding box center [497, 377] width 86 height 15
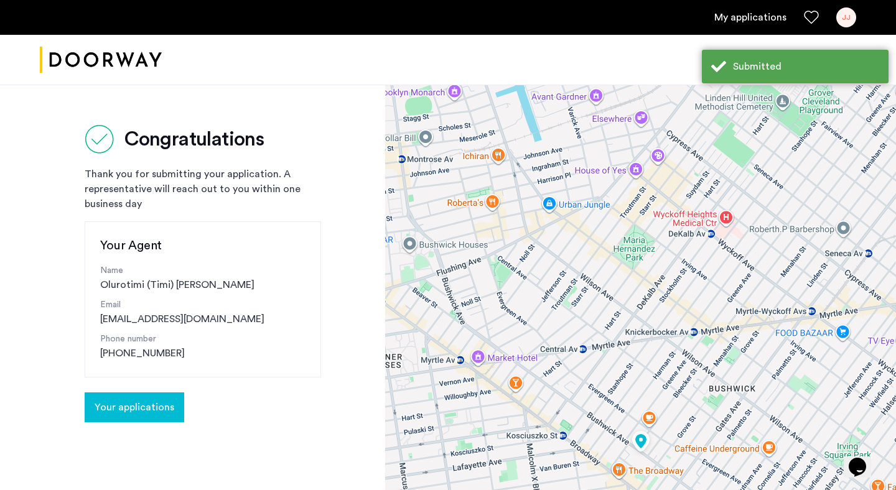
scroll to position [7, 0]
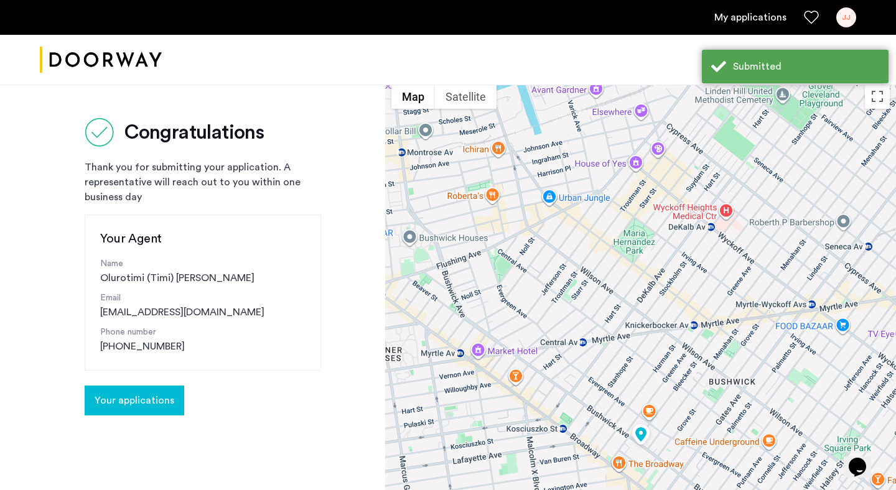
click at [134, 400] on span "Your applications" at bounding box center [135, 400] width 80 height 15
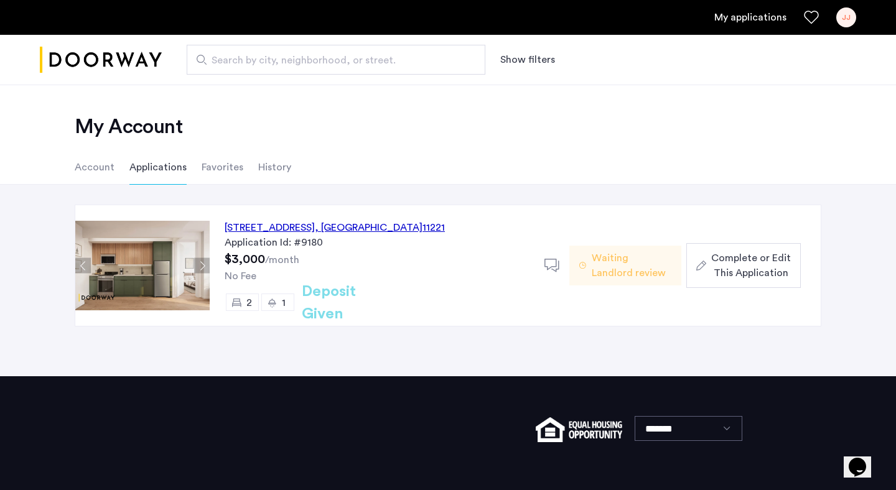
click at [241, 307] on div "2" at bounding box center [242, 302] width 33 height 17
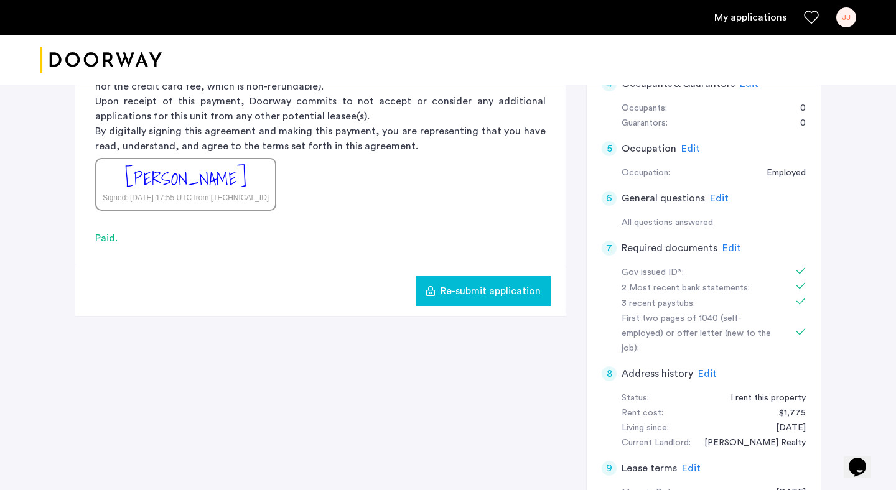
scroll to position [285, 0]
click at [724, 247] on span "Edit" at bounding box center [731, 247] width 19 height 10
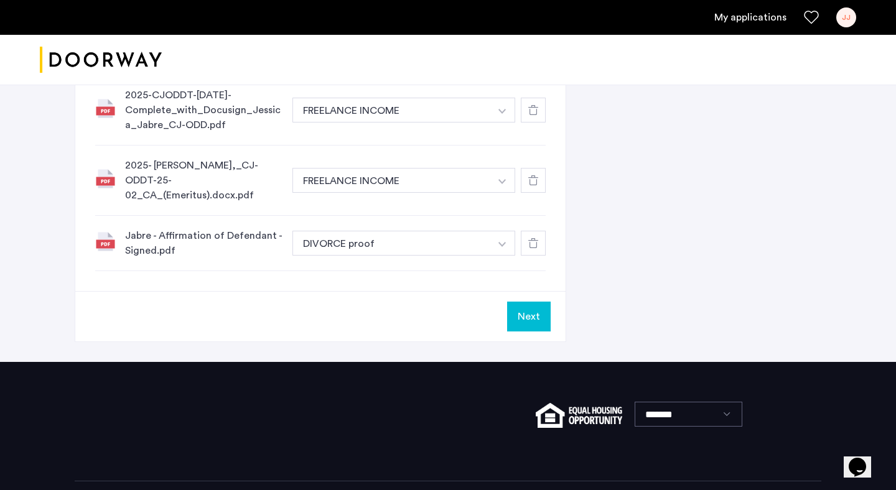
scroll to position [813, 0]
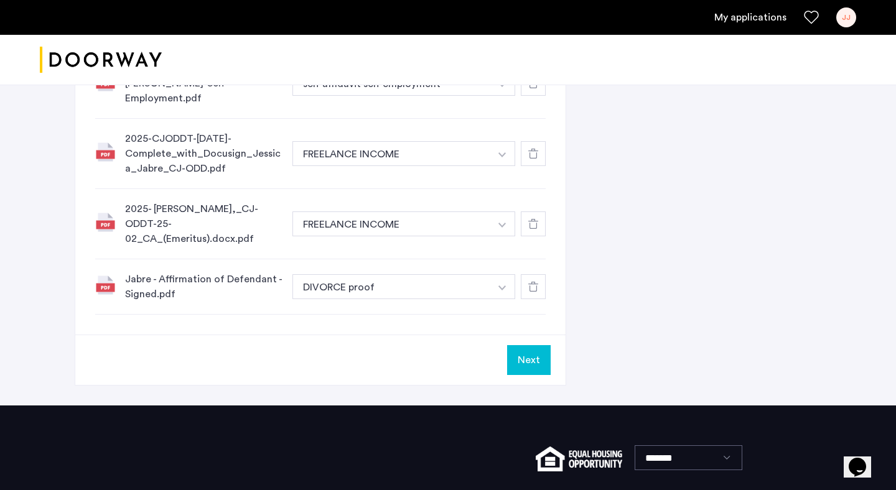
click at [532, 282] on icon at bounding box center [533, 287] width 10 height 10
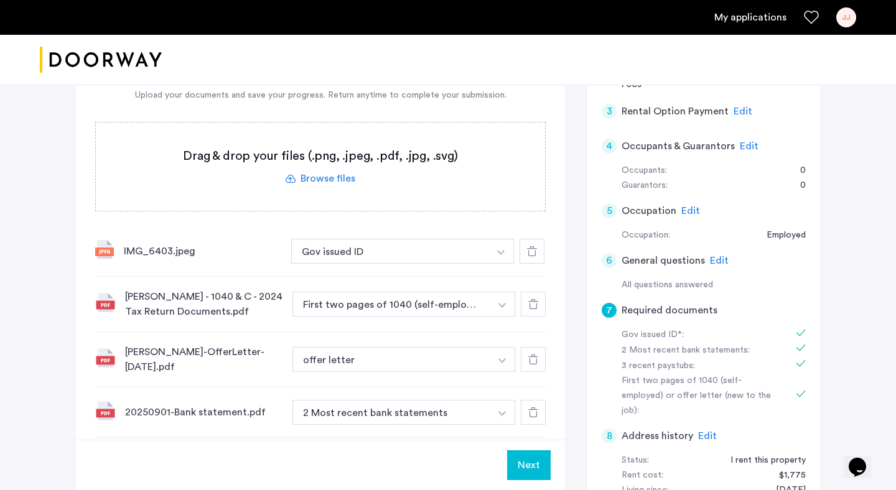
scroll to position [225, 0]
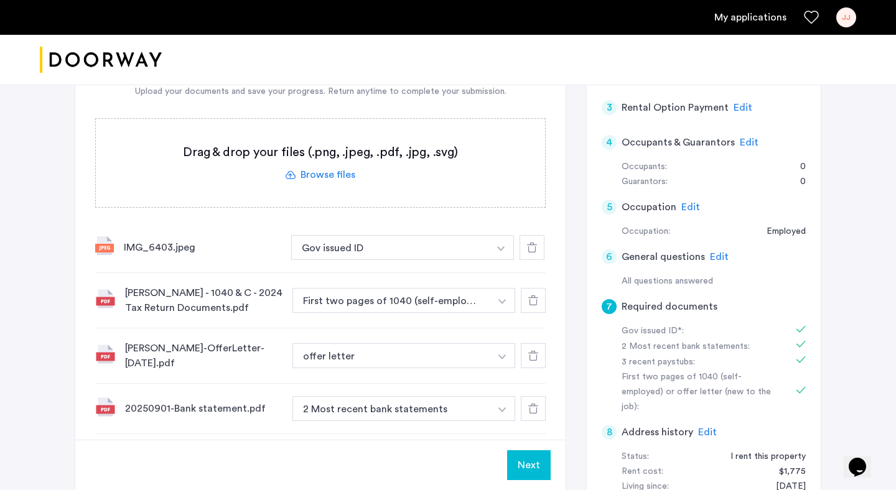
click at [334, 174] on label at bounding box center [320, 163] width 449 height 88
click at [0, 0] on input "file" at bounding box center [0, 0] width 0 height 0
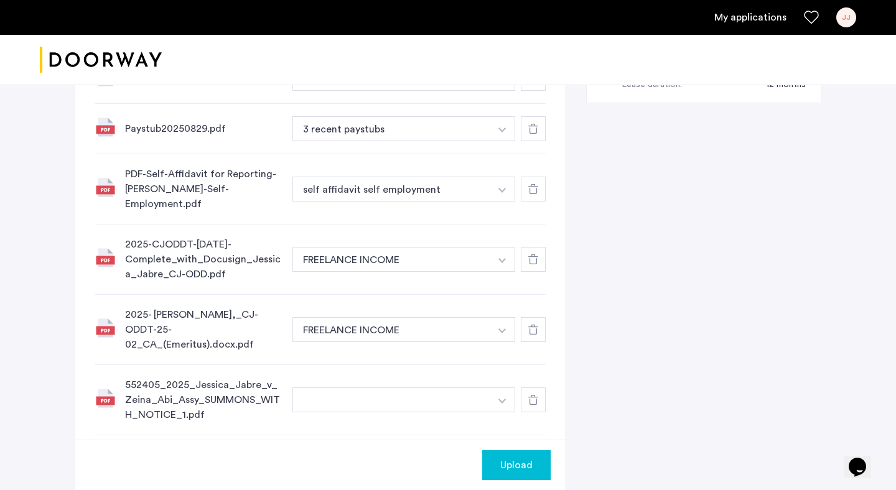
scroll to position [762, 0]
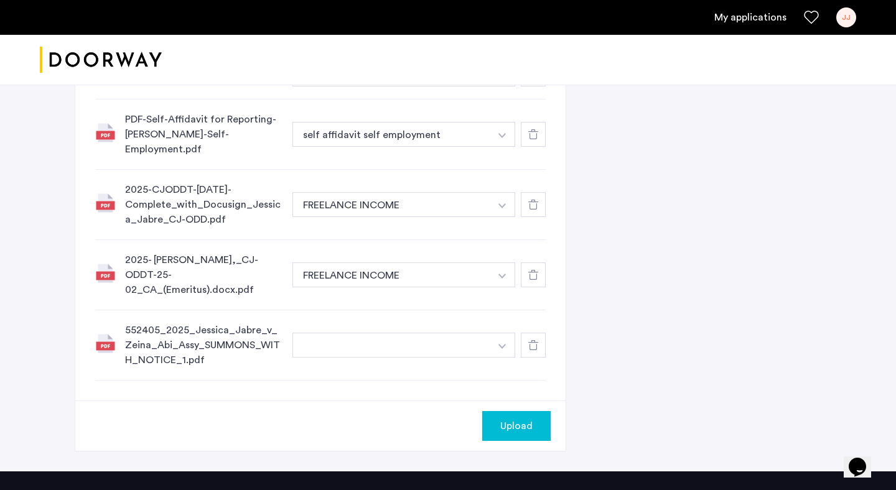
click at [426, 333] on button "button" at bounding box center [391, 345] width 198 height 25
click at [500, 344] on img "button" at bounding box center [501, 346] width 7 height 5
click at [373, 333] on button "button" at bounding box center [391, 345] width 198 height 25
click at [365, 360] on input at bounding box center [404, 371] width 222 height 22
type input "*******"
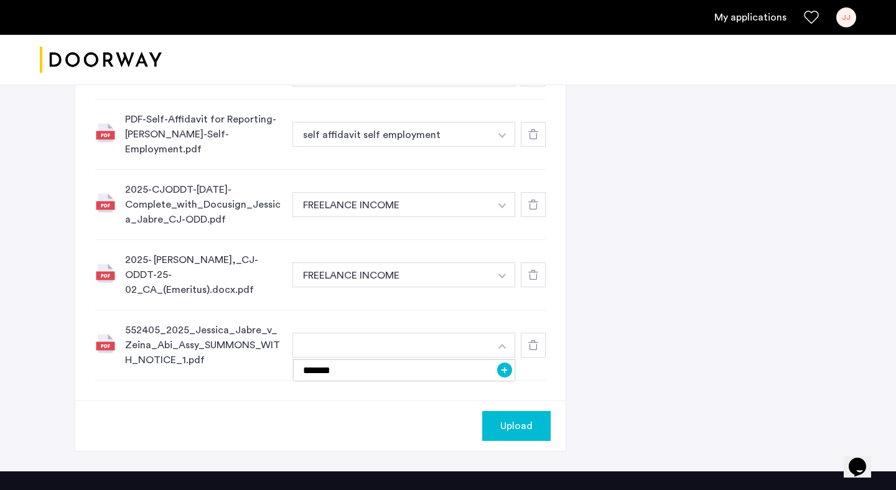
click at [518, 419] on span "Upload" at bounding box center [516, 426] width 32 height 15
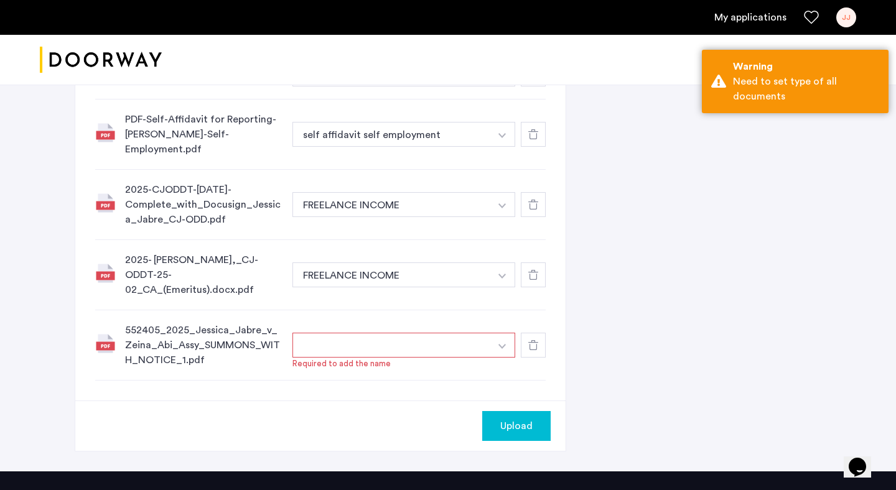
click at [502, 344] on img "button" at bounding box center [501, 346] width 7 height 5
click at [506, 363] on button "+" at bounding box center [504, 370] width 15 height 15
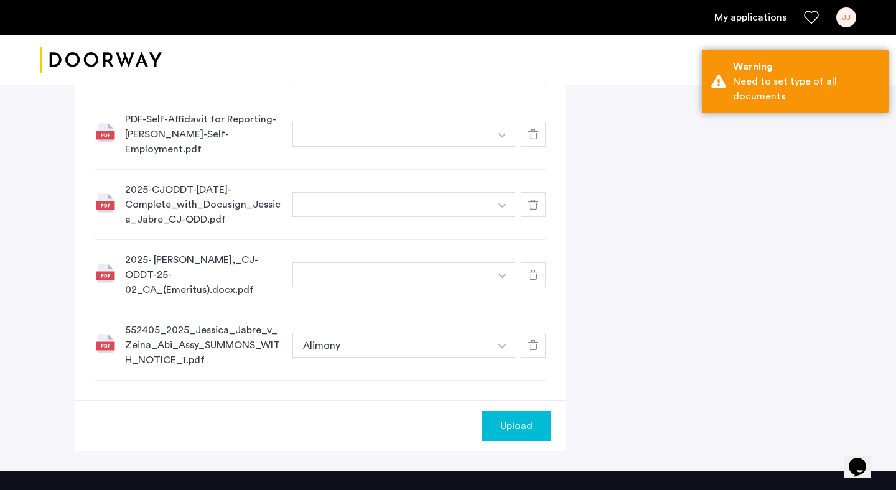
click at [518, 419] on span "Upload" at bounding box center [516, 426] width 32 height 15
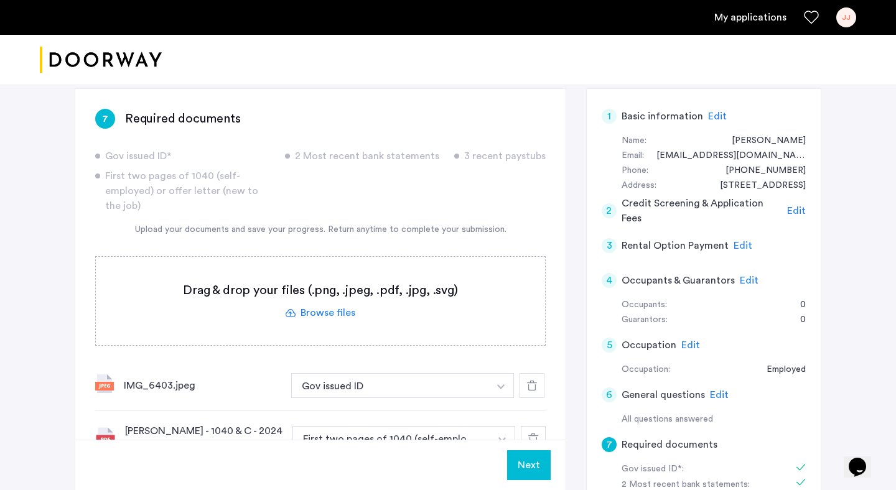
scroll to position [24, 0]
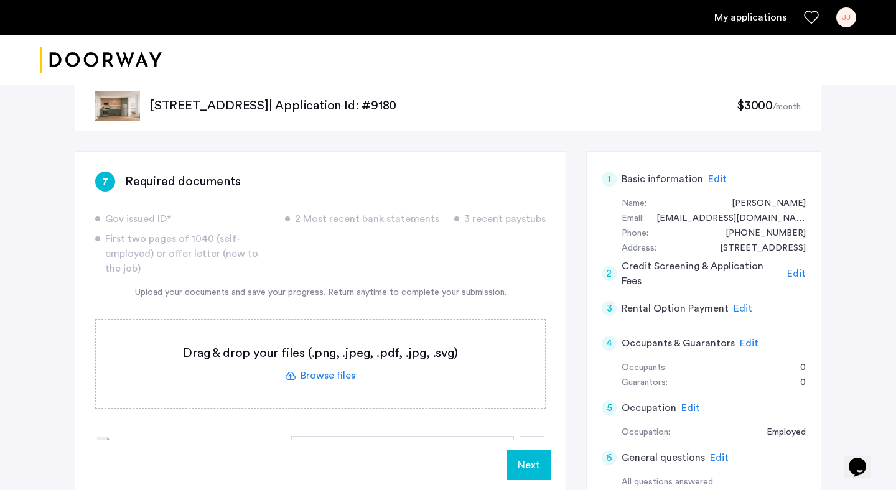
click at [531, 472] on button "Next" at bounding box center [529, 466] width 44 height 30
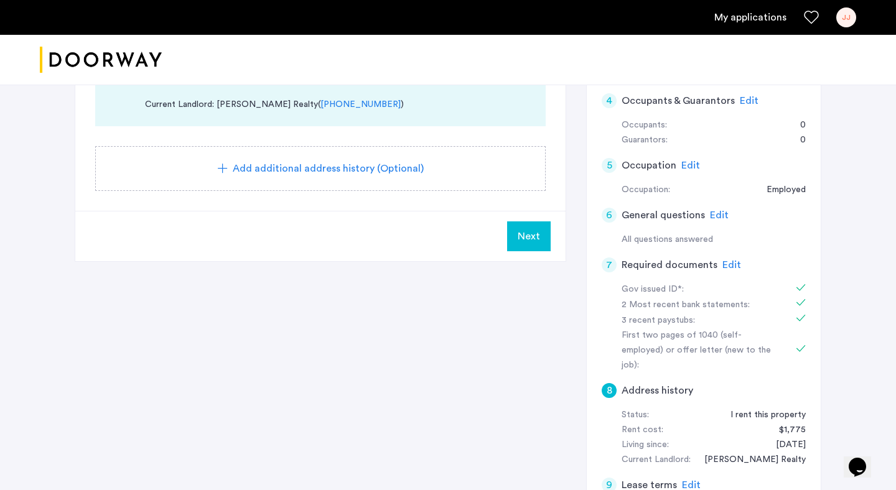
scroll to position [236, 0]
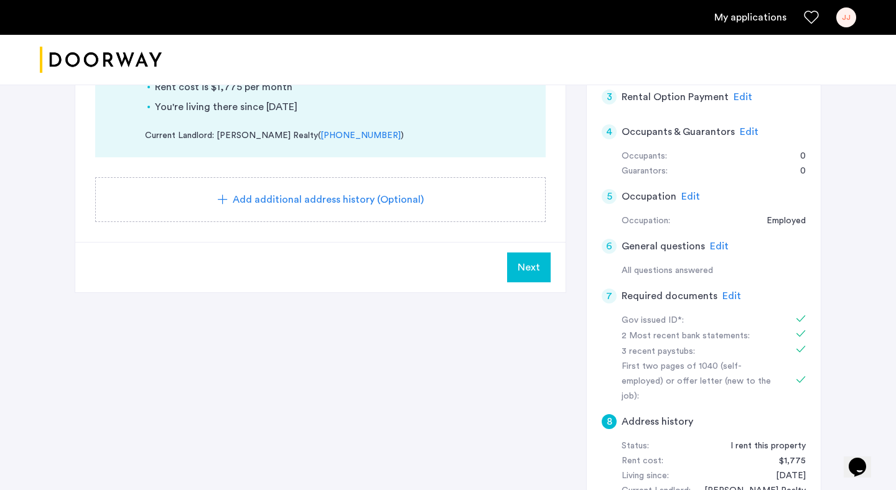
click at [543, 267] on button "Next" at bounding box center [529, 268] width 44 height 30
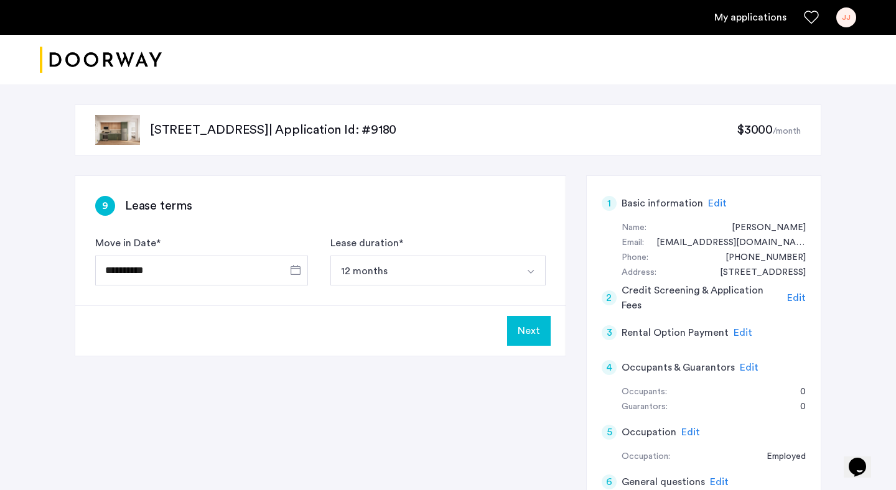
click at [530, 333] on button "Next" at bounding box center [529, 331] width 44 height 30
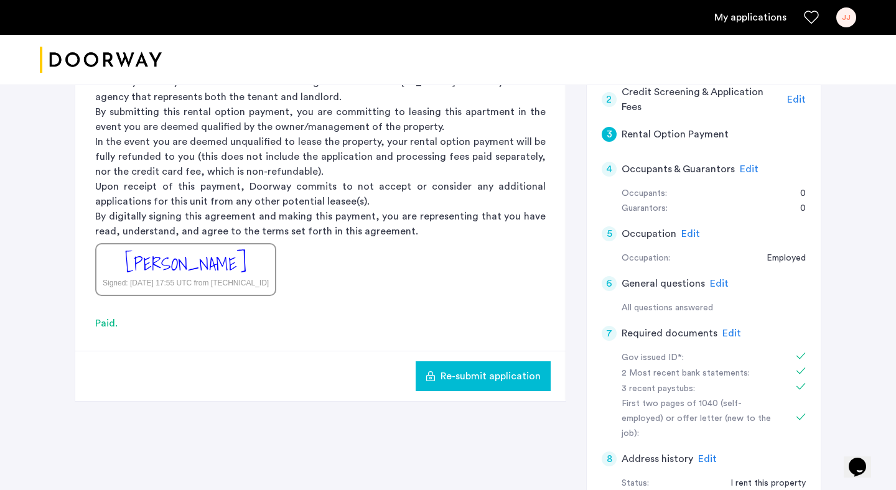
scroll to position [341, 0]
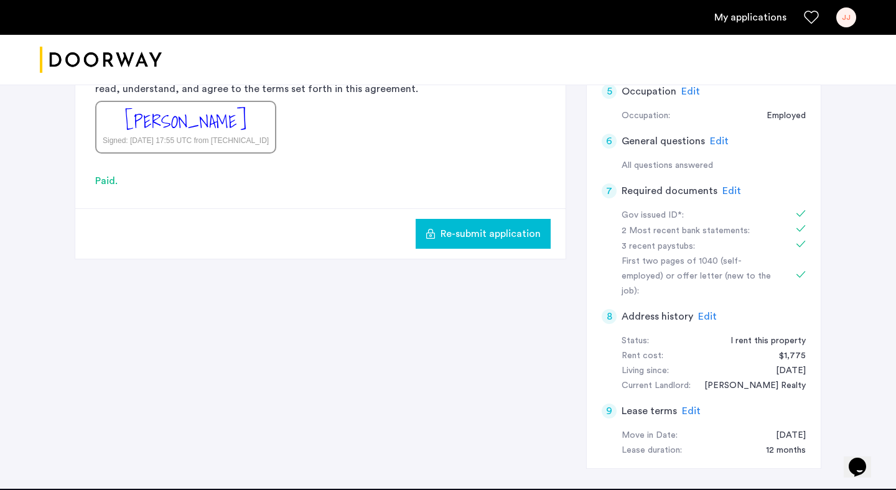
click at [511, 238] on span "Re-submit application" at bounding box center [491, 234] width 100 height 15
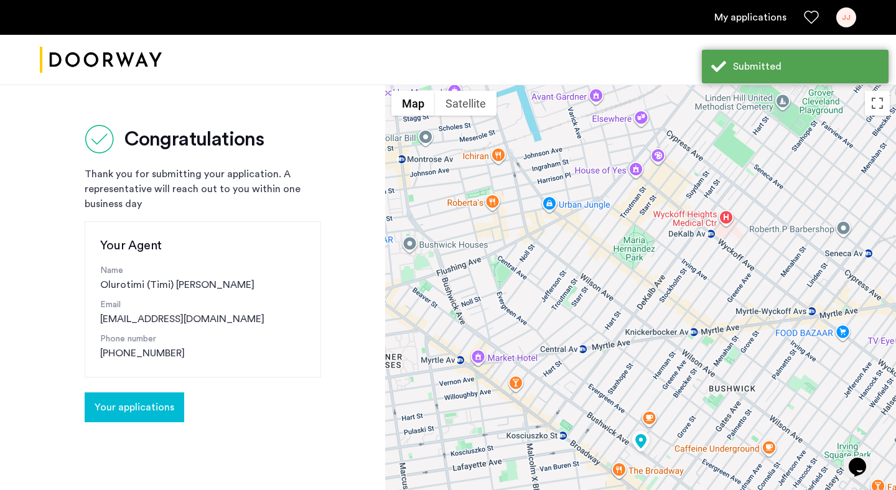
click at [136, 404] on span "Your applications" at bounding box center [135, 407] width 80 height 15
